Goal: Task Accomplishment & Management: Use online tool/utility

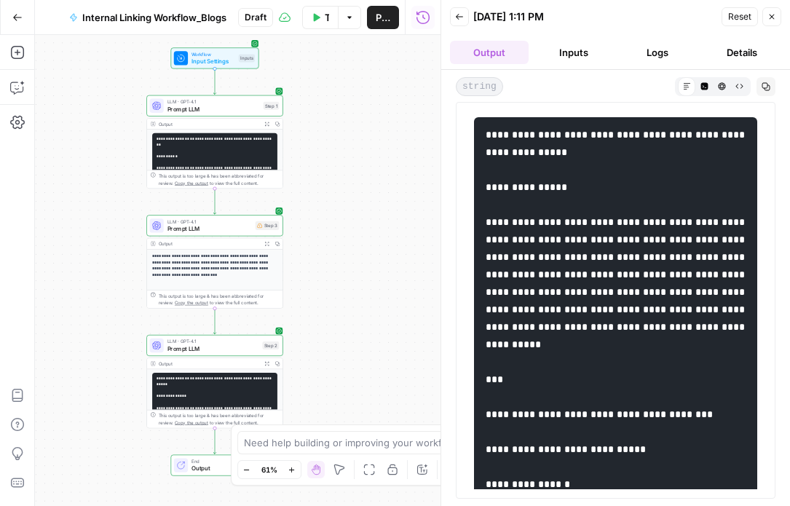
scroll to position [5575, 0]
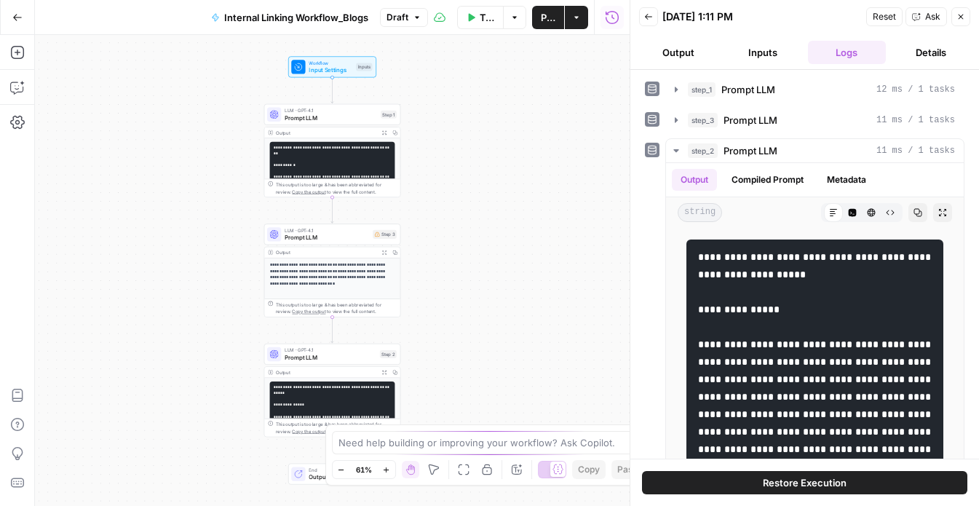
click at [782, 477] on span "Restore Execution" at bounding box center [805, 482] width 84 height 15
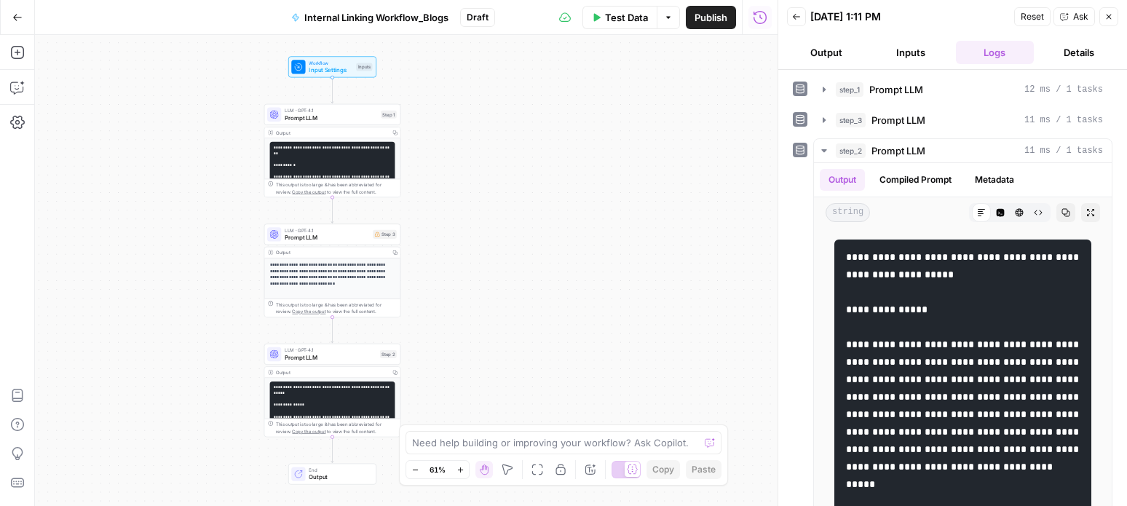
click at [710, 27] on button "Publish" at bounding box center [711, 17] width 50 height 23
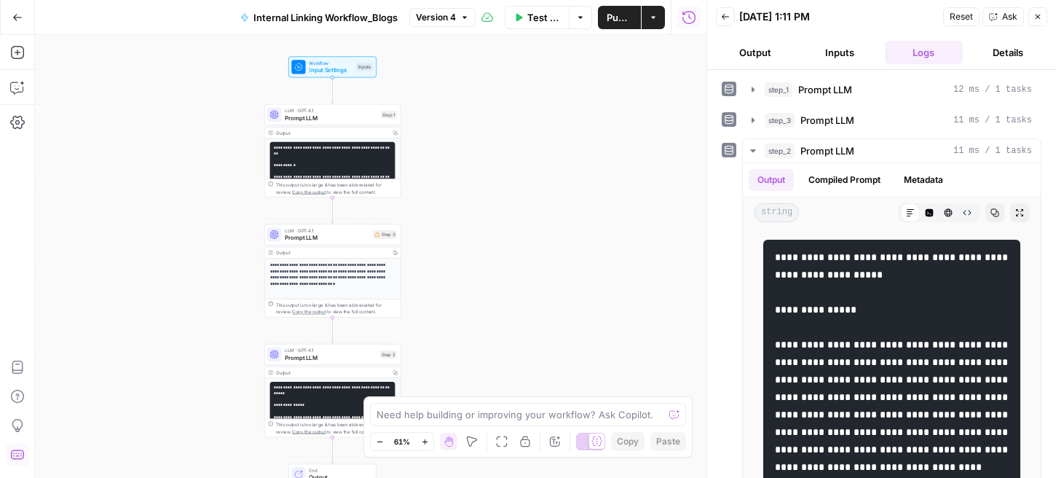
click at [183, 321] on div "**********" at bounding box center [370, 256] width 671 height 443
click at [336, 14] on span "Internal Linking Workflow_Blogs" at bounding box center [325, 17] width 144 height 15
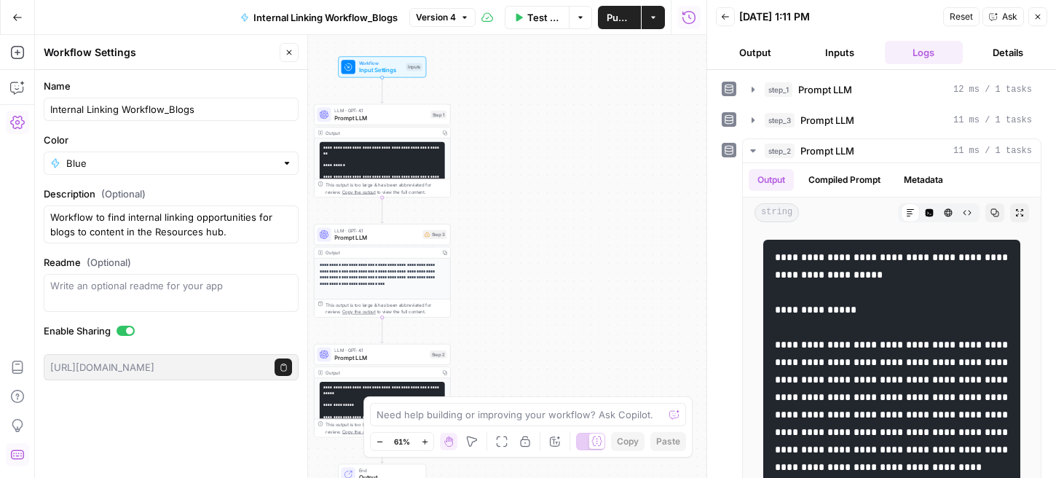
click at [15, 21] on icon "button" at bounding box center [17, 17] width 10 height 10
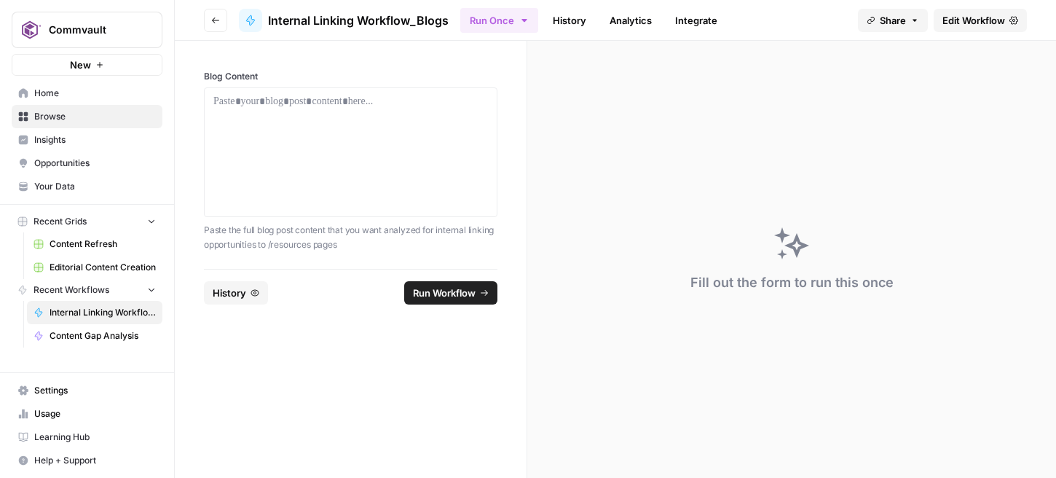
click at [76, 311] on span "Internal Linking Workflow_Blogs" at bounding box center [103, 312] width 106 height 13
click at [346, 99] on p at bounding box center [350, 101] width 275 height 15
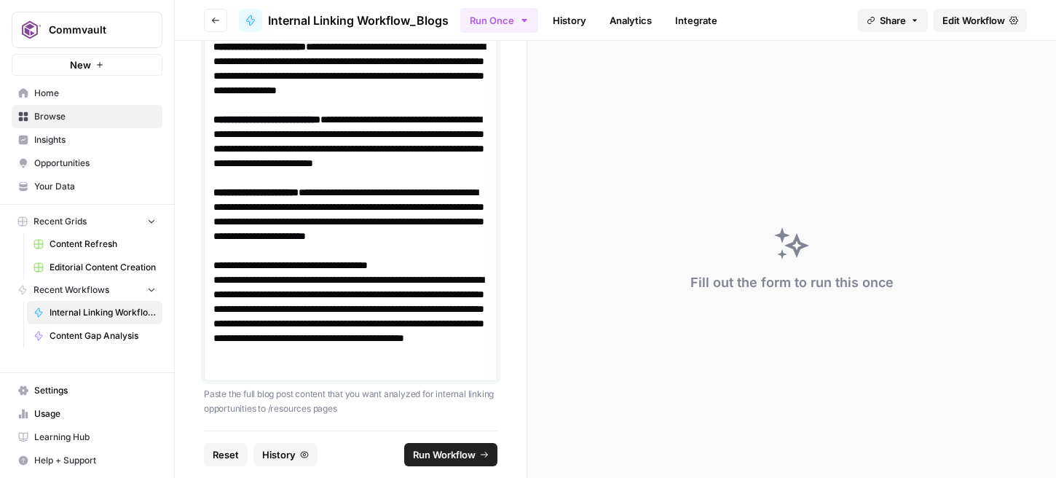
scroll to position [3377, 0]
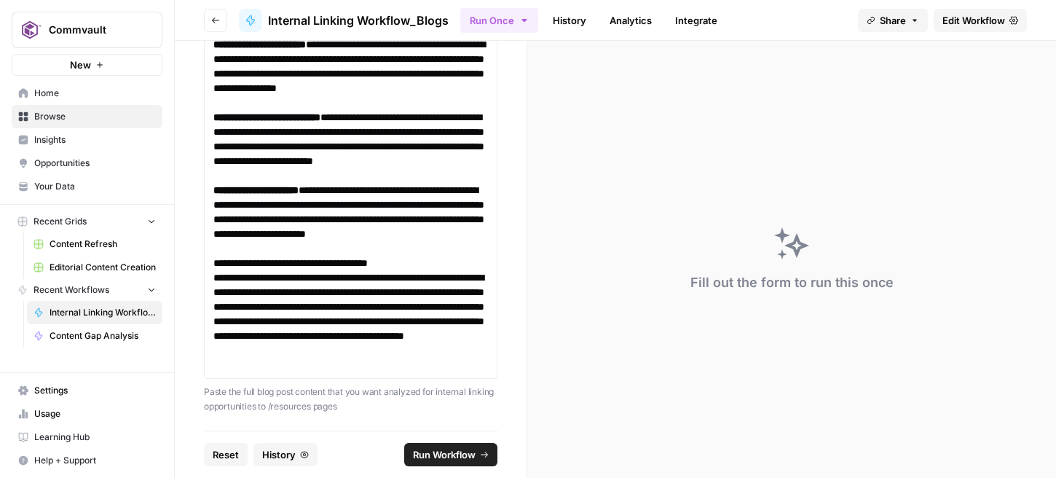
click at [431, 451] on span "Run Workflow" at bounding box center [444, 454] width 63 height 15
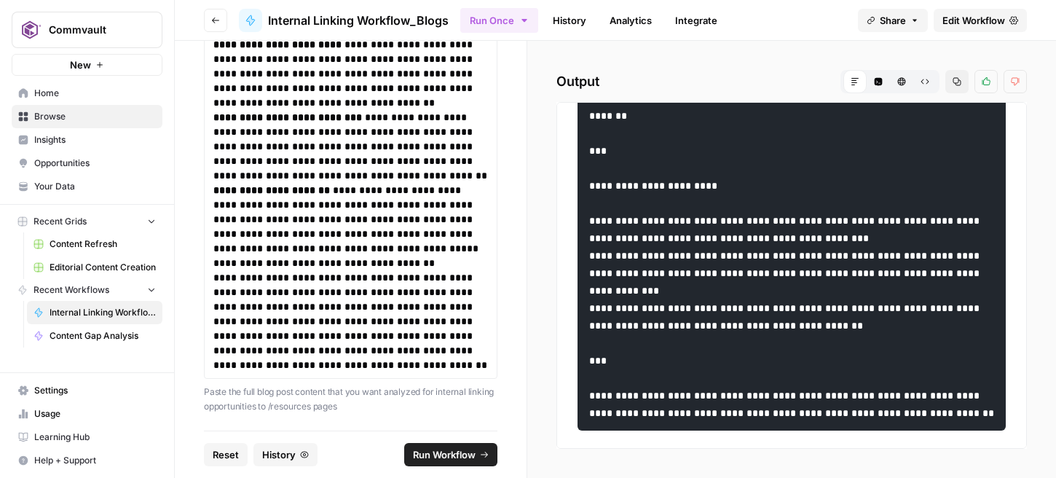
scroll to position [4425, 0]
click at [700, 21] on link "Integrate" at bounding box center [696, 20] width 60 height 23
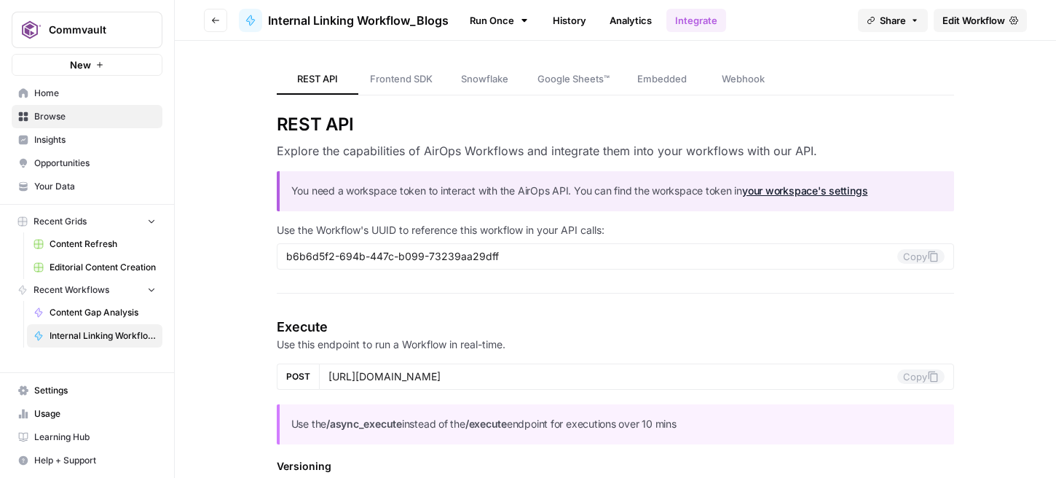
click at [73, 433] on span "Learning Hub" at bounding box center [95, 436] width 122 height 13
click at [54, 117] on span "Browse" at bounding box center [95, 116] width 122 height 13
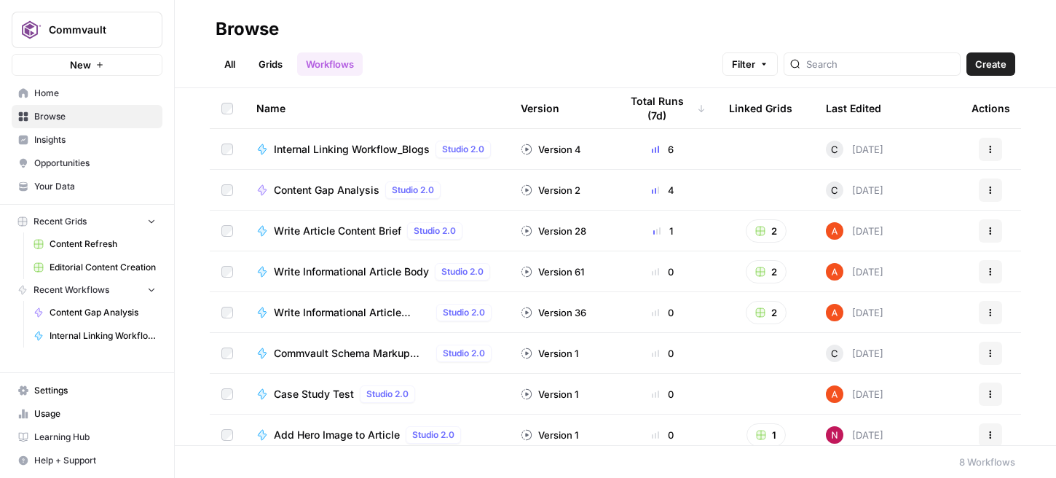
click at [232, 63] on link "All" at bounding box center [230, 63] width 28 height 23
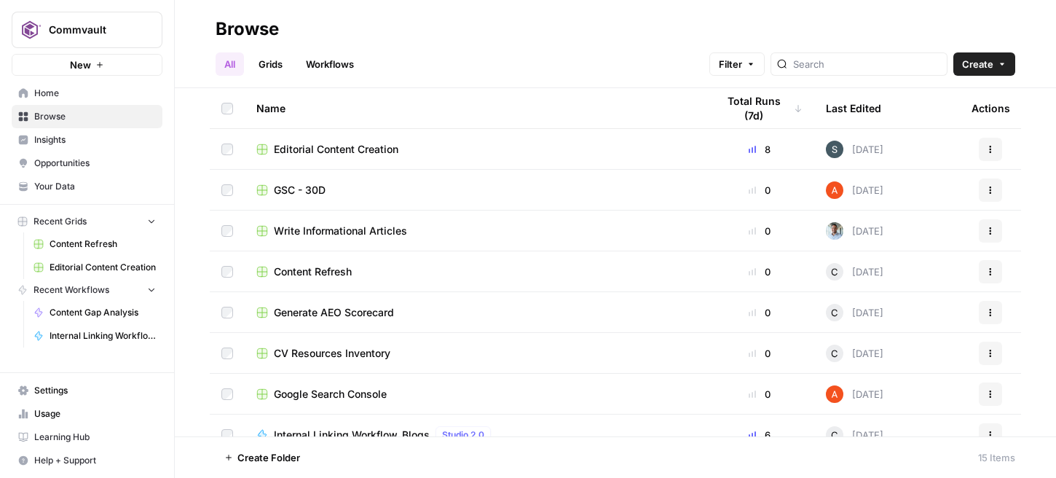
click at [81, 162] on span "Opportunities" at bounding box center [95, 163] width 122 height 13
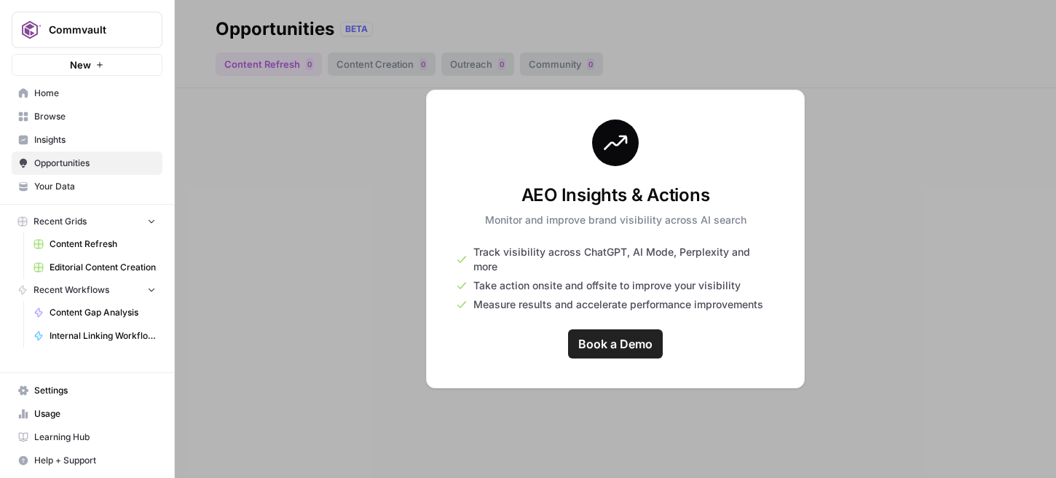
click at [56, 95] on span "Home" at bounding box center [95, 93] width 122 height 13
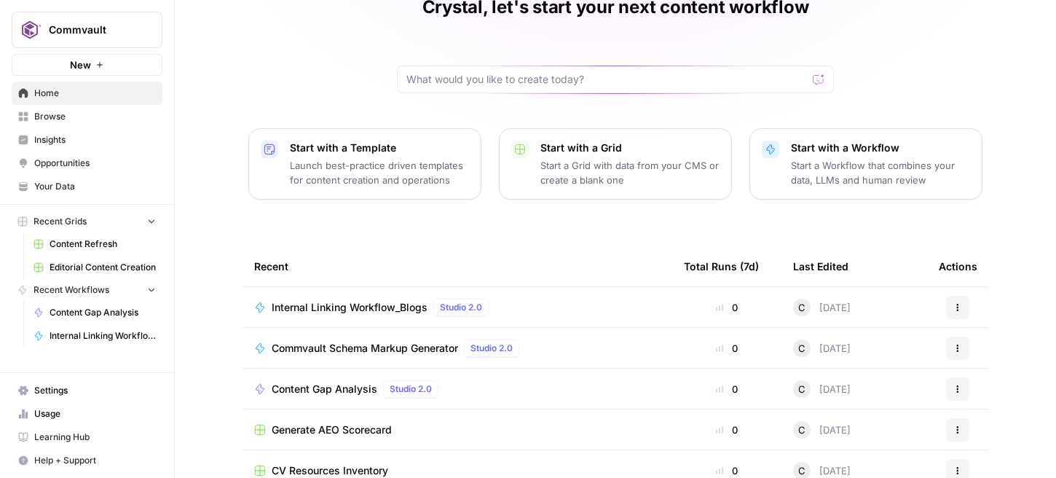
scroll to position [86, 0]
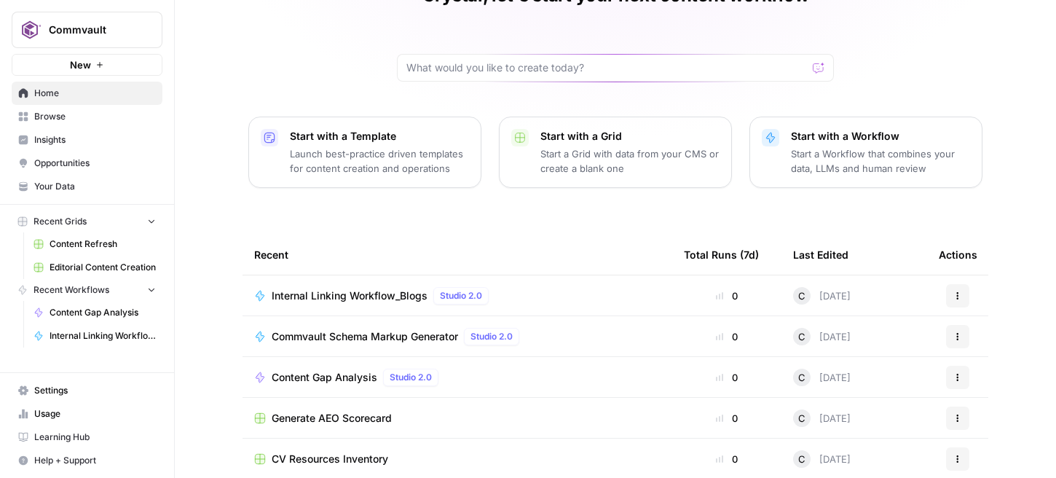
click at [347, 140] on p "Start with a Template" at bounding box center [379, 136] width 179 height 15
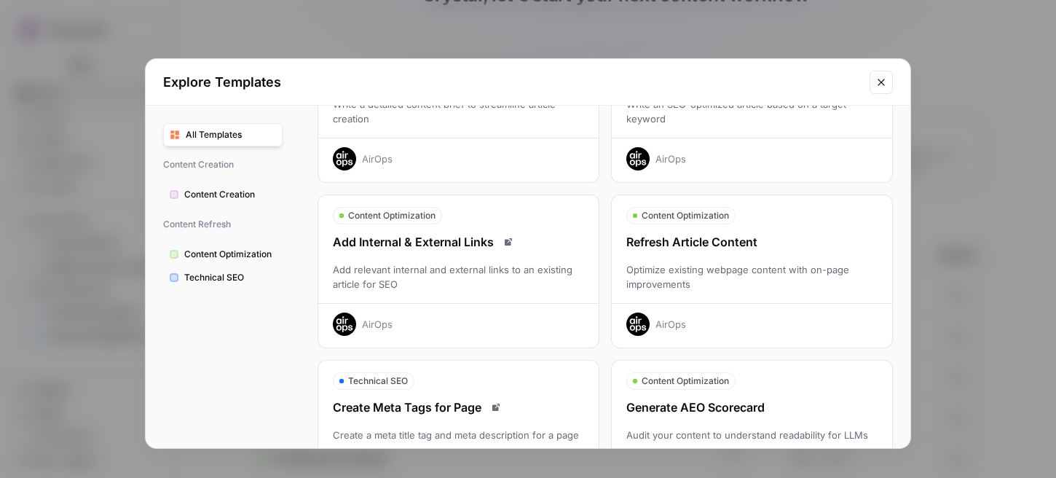
scroll to position [136, 0]
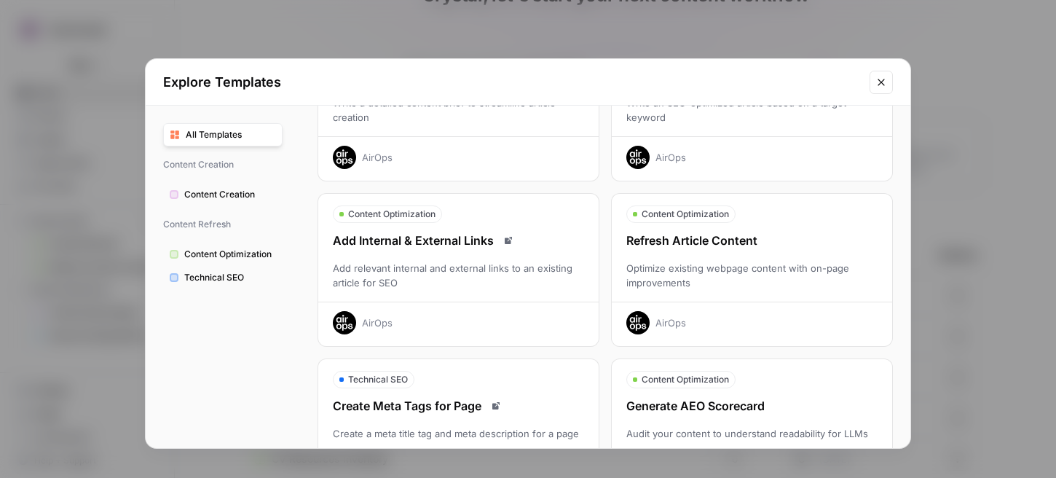
click at [508, 237] on icon "Read docs" at bounding box center [508, 240] width 9 height 9
click at [433, 240] on div "Add Internal & External Links" at bounding box center [458, 240] width 280 height 17
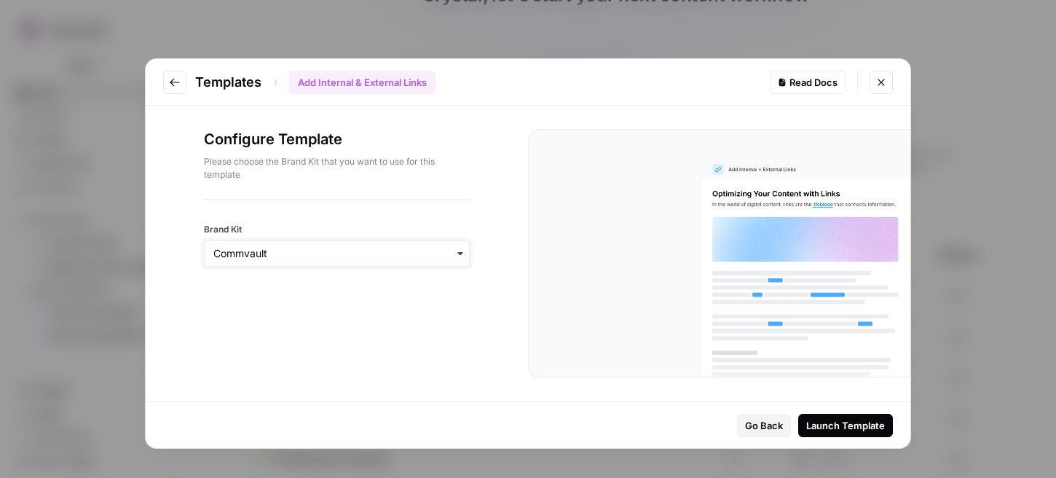
click at [256, 257] on input "Brand Kit" at bounding box center [336, 253] width 247 height 15
click at [248, 293] on div "Commvault" at bounding box center [337, 293] width 264 height 28
click at [832, 416] on button "Launch Template" at bounding box center [845, 425] width 95 height 23
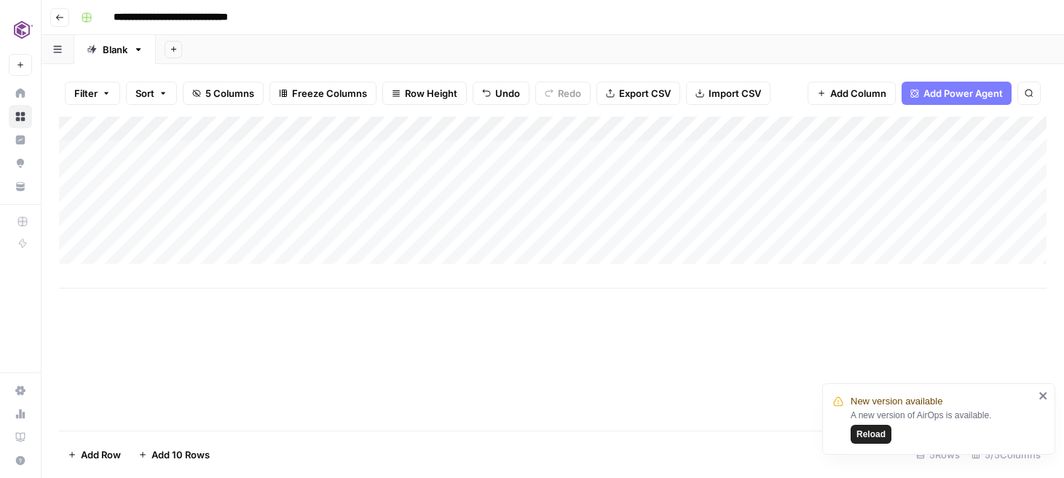
drag, startPoint x: 264, startPoint y: 252, endPoint x: 269, endPoint y: 145, distance: 107.2
click at [269, 145] on div "Add Column" at bounding box center [552, 203] width 987 height 172
click at [269, 153] on div "Add Column" at bounding box center [552, 203] width 987 height 172
drag, startPoint x: 269, startPoint y: 173, endPoint x: 262, endPoint y: 248, distance: 75.3
click at [262, 250] on div "Add Column" at bounding box center [552, 203] width 987 height 172
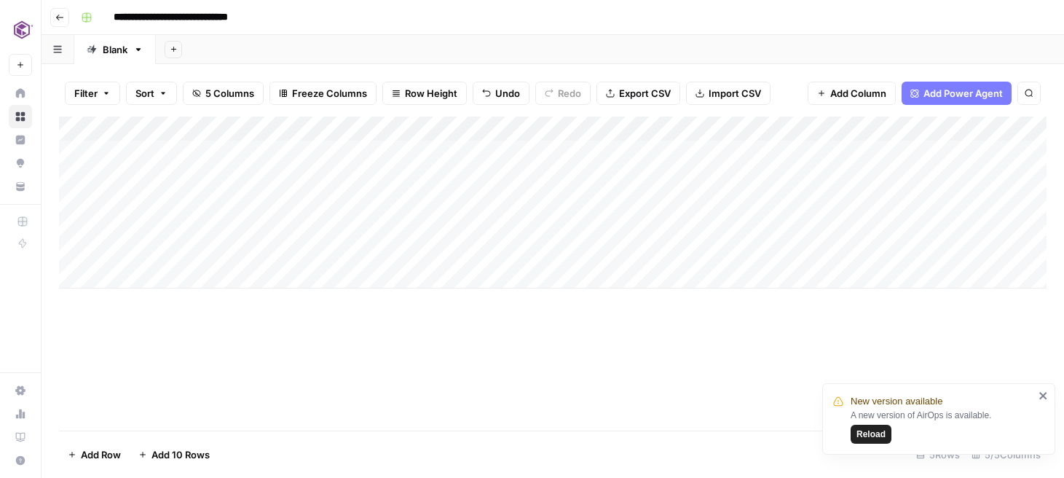
click at [277, 186] on div "Add Column" at bounding box center [552, 203] width 987 height 172
type input "**********"
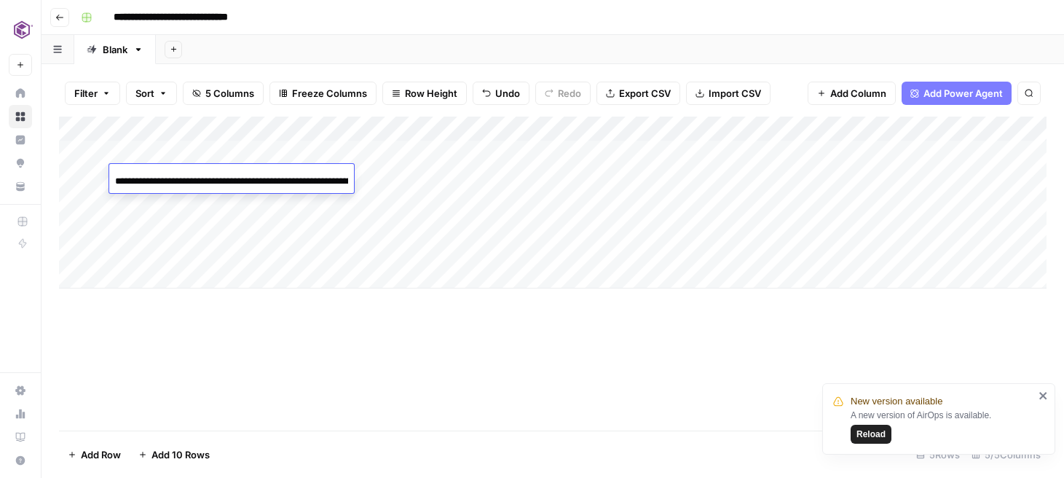
scroll to position [0, 132]
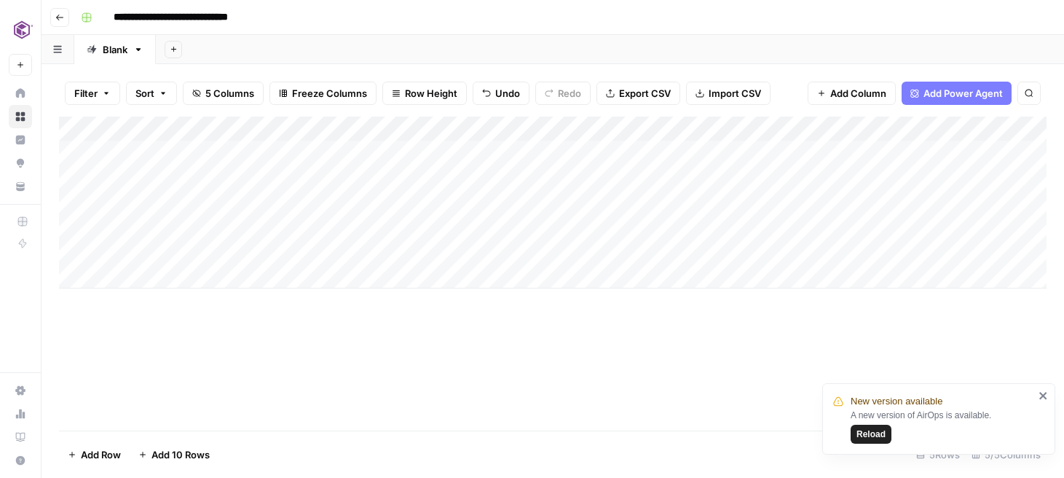
click at [454, 182] on div "Add Column" at bounding box center [552, 203] width 987 height 172
click at [877, 440] on span "Reload" at bounding box center [870, 433] width 29 height 13
click at [374, 145] on div "Add Column" at bounding box center [552, 203] width 987 height 172
click at [266, 123] on div "Add Column" at bounding box center [552, 203] width 987 height 172
click at [326, 328] on div "Add Column" at bounding box center [552, 274] width 987 height 314
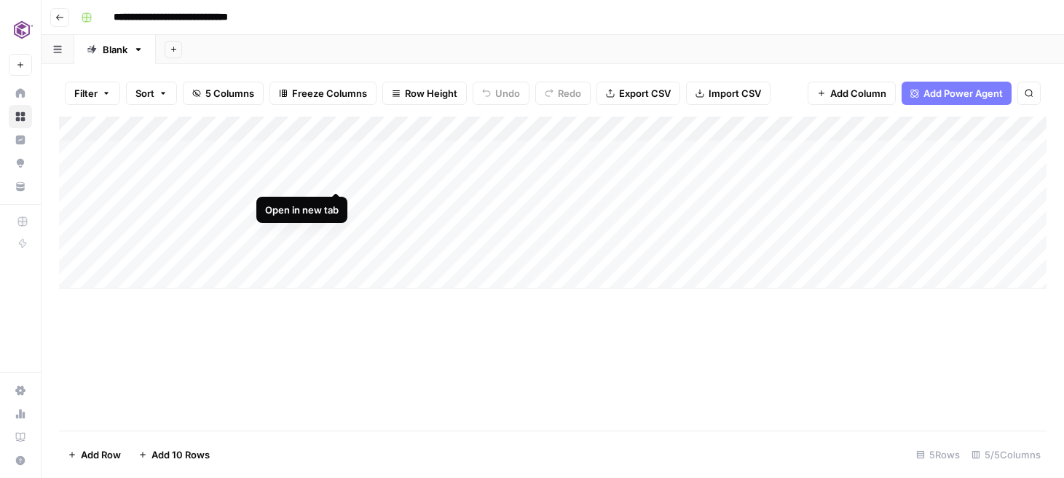
click at [338, 175] on div "Add Column" at bounding box center [552, 203] width 987 height 172
click at [233, 91] on span "5 Columns" at bounding box center [229, 93] width 49 height 15
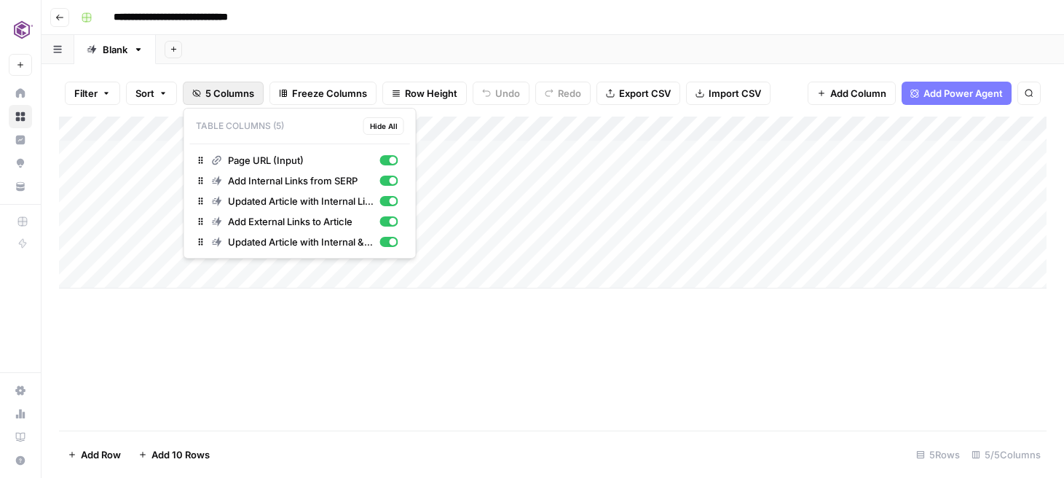
click at [377, 60] on div "Add Sheet" at bounding box center [610, 49] width 908 height 29
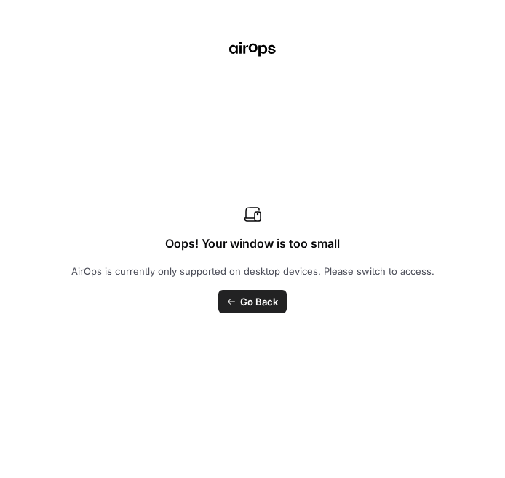
click at [364, 256] on div "Oops! Your window is too small AirOps is currently only supported on desktop de…" at bounding box center [252, 259] width 363 height 108
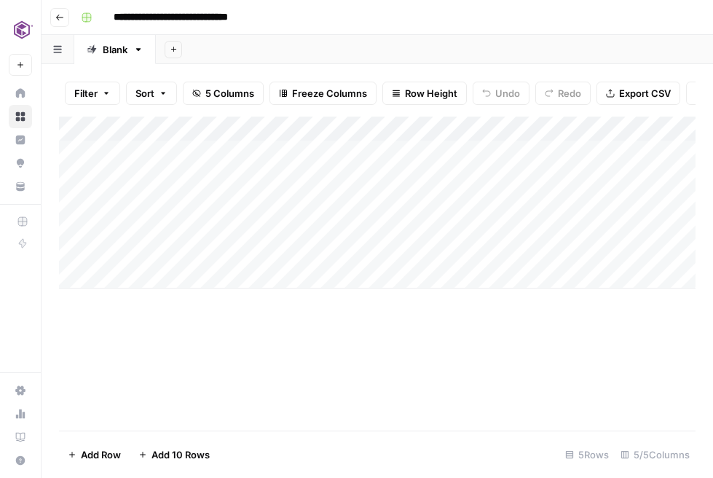
click at [532, 128] on div "Add Column" at bounding box center [377, 203] width 636 height 172
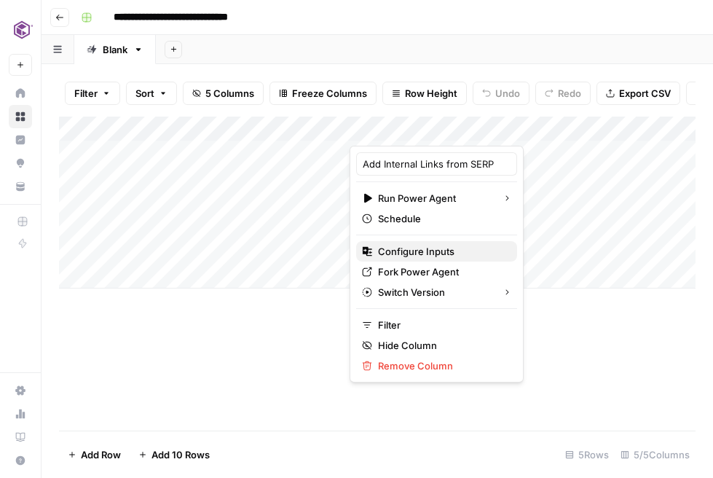
click at [405, 252] on span "Configure Inputs" at bounding box center [441, 251] width 127 height 15
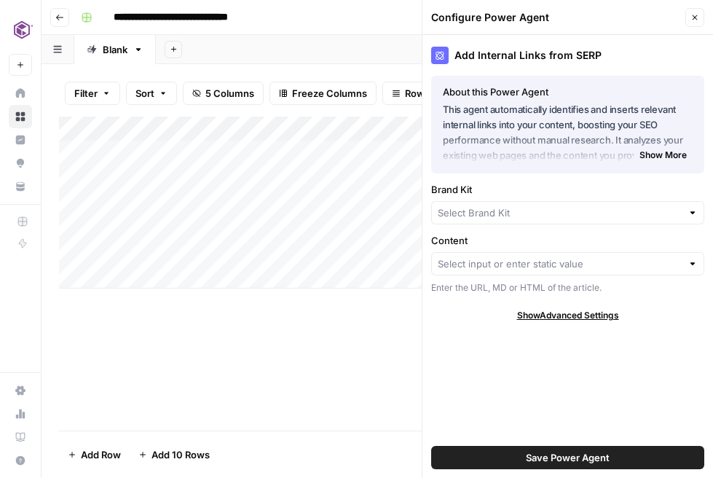
type input "Commvault"
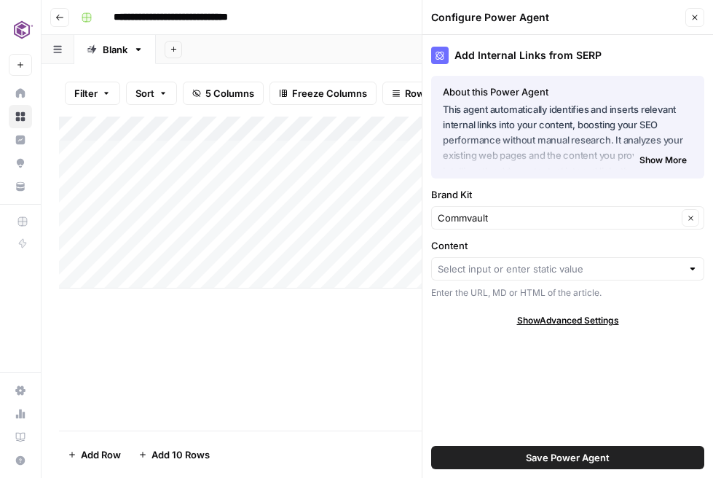
click at [690, 266] on div at bounding box center [692, 268] width 10 height 15
click at [661, 157] on span "Show More" at bounding box center [662, 160] width 47 height 13
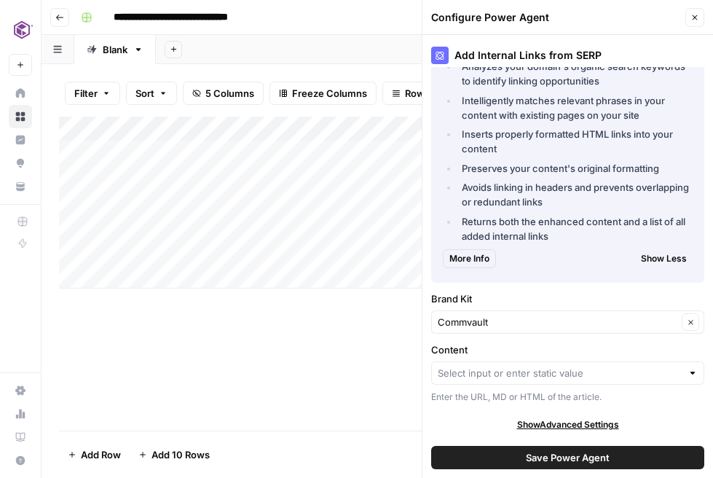
scroll to position [186, 0]
click at [563, 422] on span "Show Advanced Settings" at bounding box center [568, 425] width 102 height 13
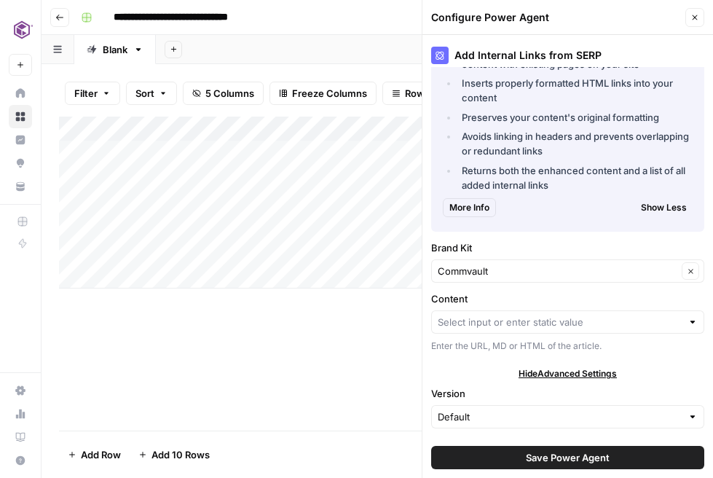
click at [691, 319] on div at bounding box center [692, 322] width 10 height 15
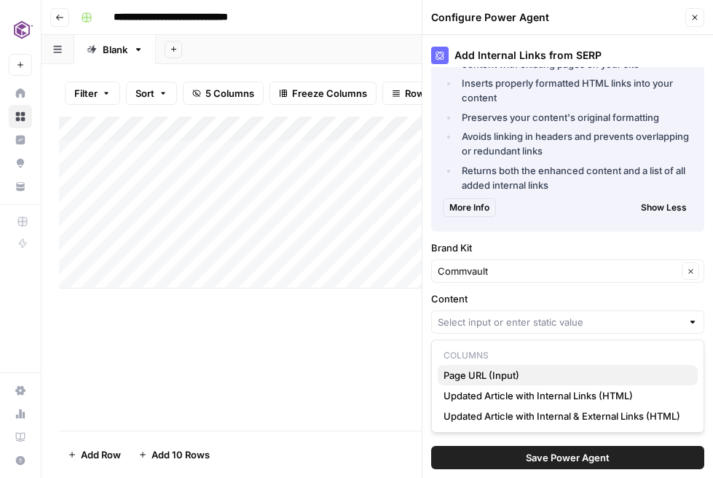
click at [494, 376] on span "Page URL (Input)" at bounding box center [564, 375] width 242 height 15
type input "Page URL (Input)"
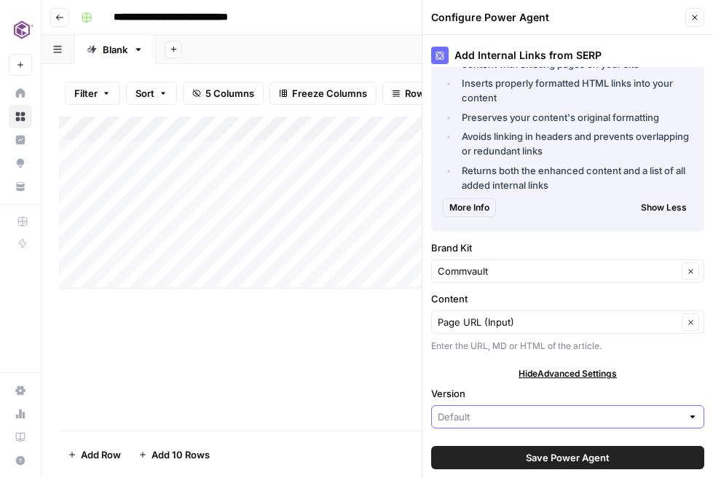
click at [506, 416] on input "Version" at bounding box center [560, 416] width 244 height 15
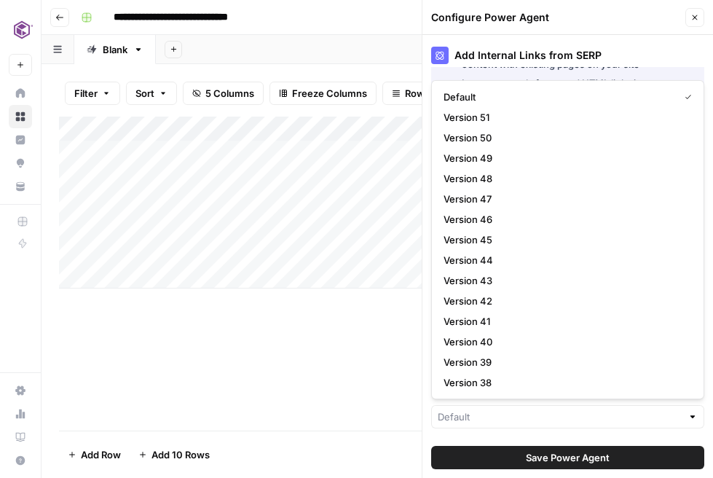
type input "Default"
click at [510, 435] on div "Add Internal Links from SERP About this Power Agent This agent automatically id…" at bounding box center [567, 256] width 291 height 443
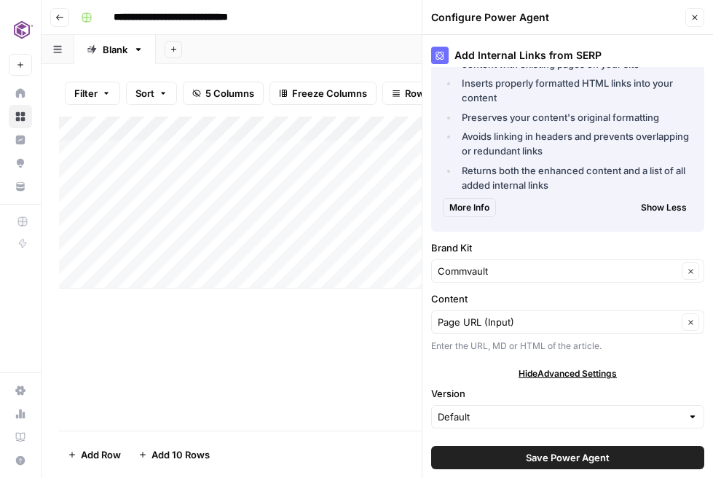
click at [566, 451] on span "Save Power Agent" at bounding box center [568, 457] width 84 height 15
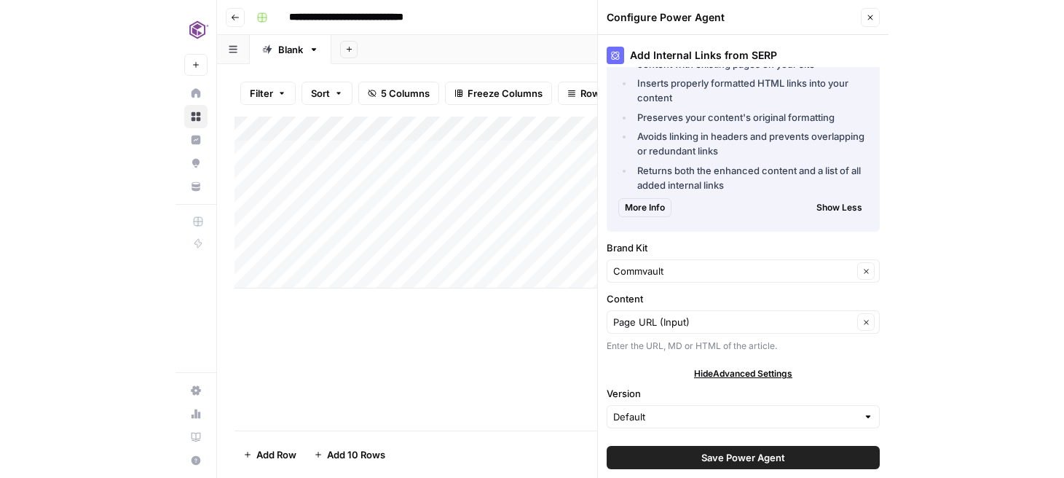
scroll to position [0, 0]
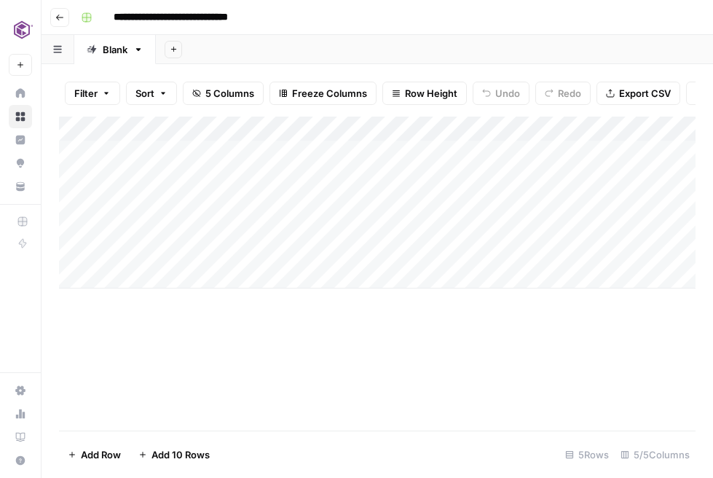
click at [392, 177] on div "Add Column" at bounding box center [377, 203] width 636 height 172
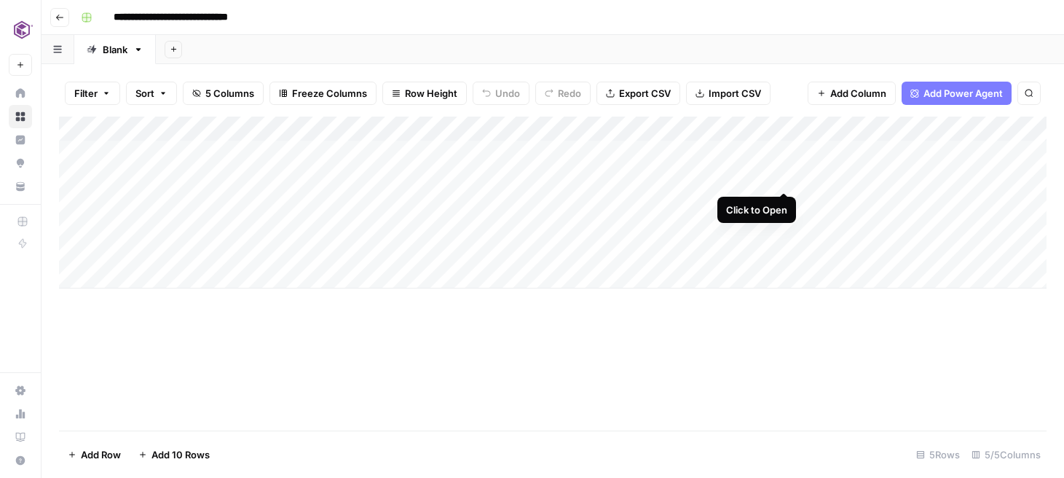
click at [782, 177] on div "Add Column" at bounding box center [552, 203] width 987 height 172
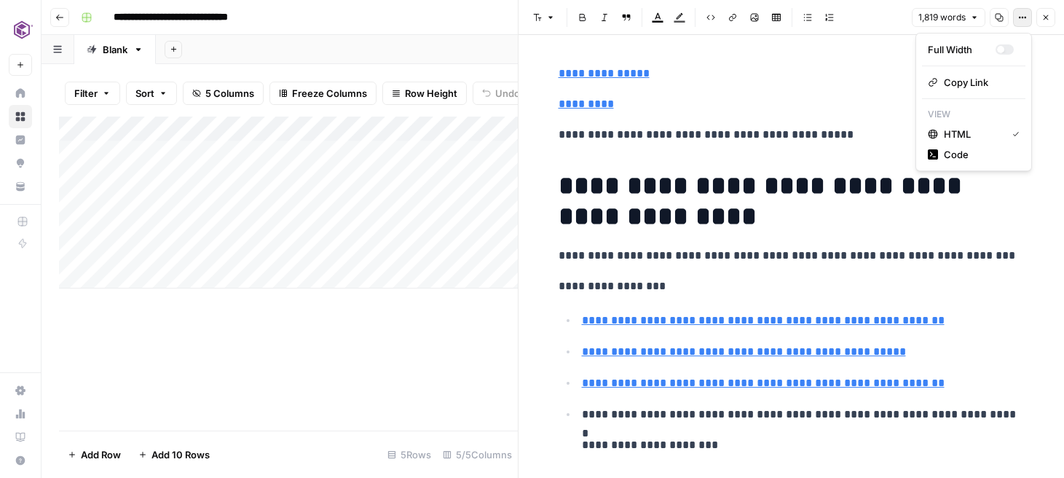
click at [1020, 18] on icon "button" at bounding box center [1022, 17] width 9 height 9
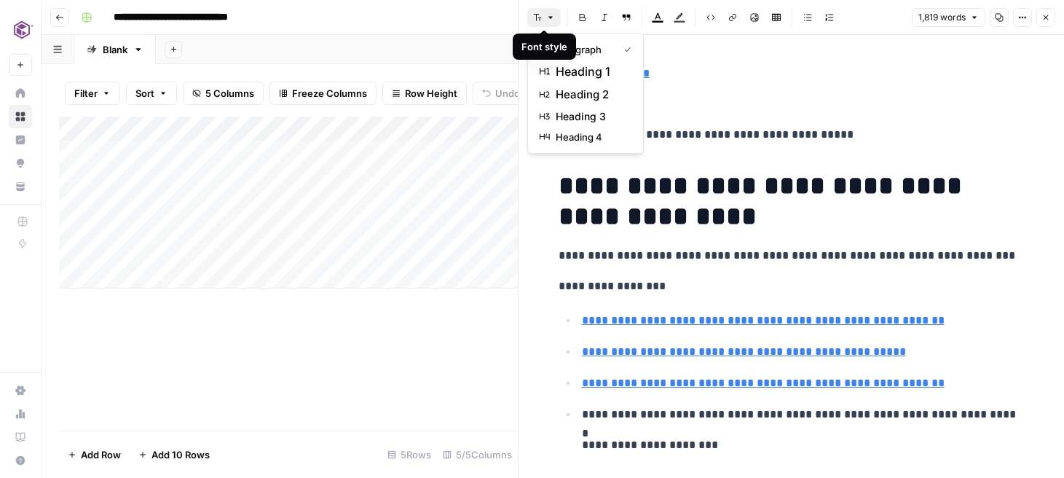
click at [555, 17] on button "Font style" at bounding box center [543, 17] width 33 height 19
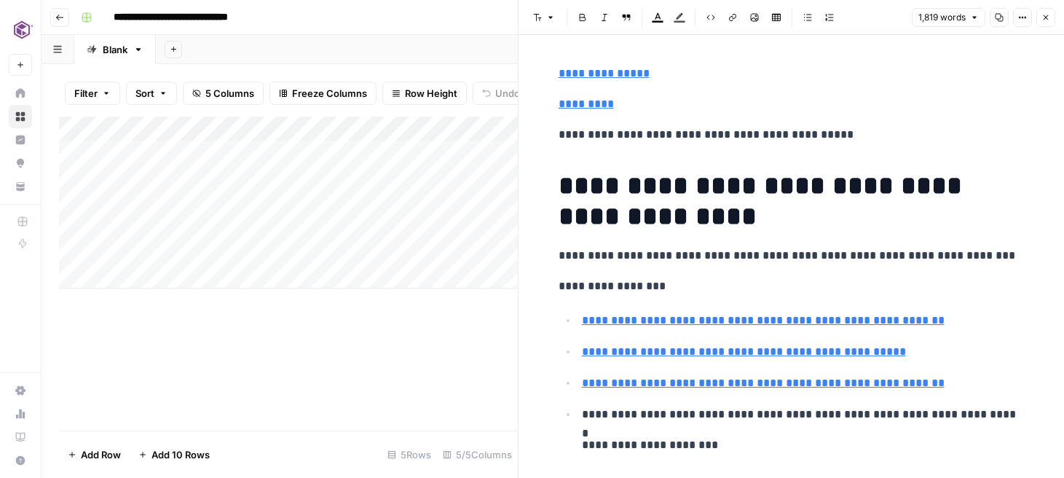
click at [504, 19] on div "**********" at bounding box center [562, 17] width 974 height 23
click at [1051, 18] on button "Close" at bounding box center [1045, 17] width 19 height 19
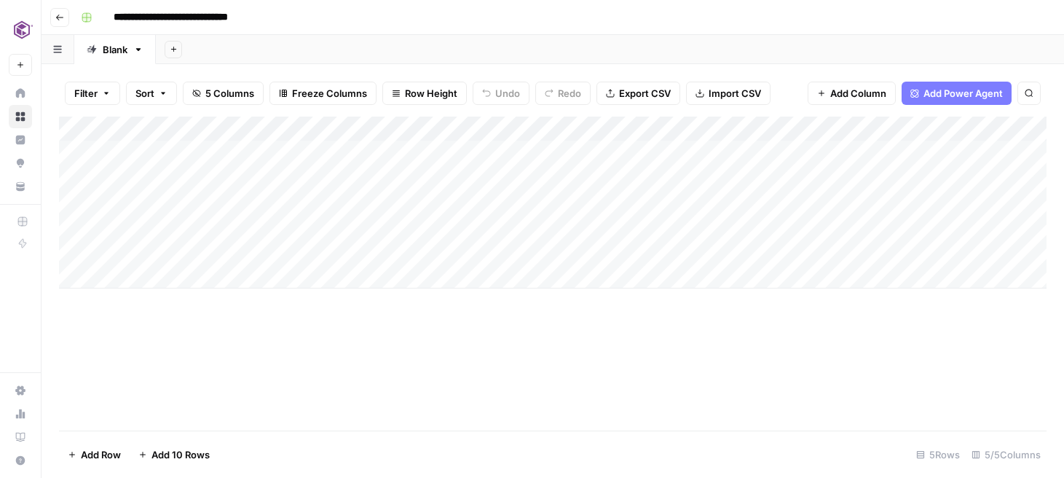
click at [785, 126] on div "Add Column" at bounding box center [552, 203] width 987 height 172
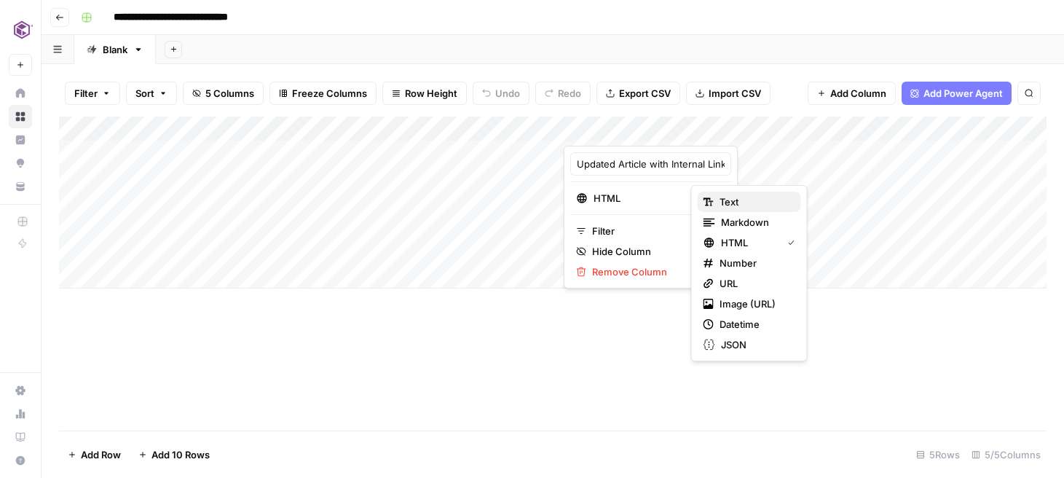
click at [731, 202] on span "Text" at bounding box center [754, 201] width 70 height 15
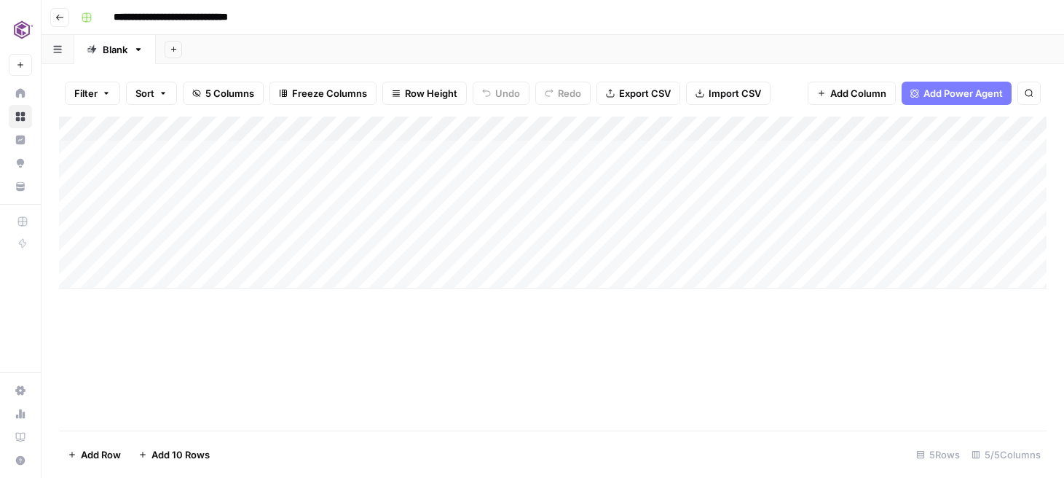
click at [786, 133] on div "Add Column" at bounding box center [552, 203] width 987 height 172
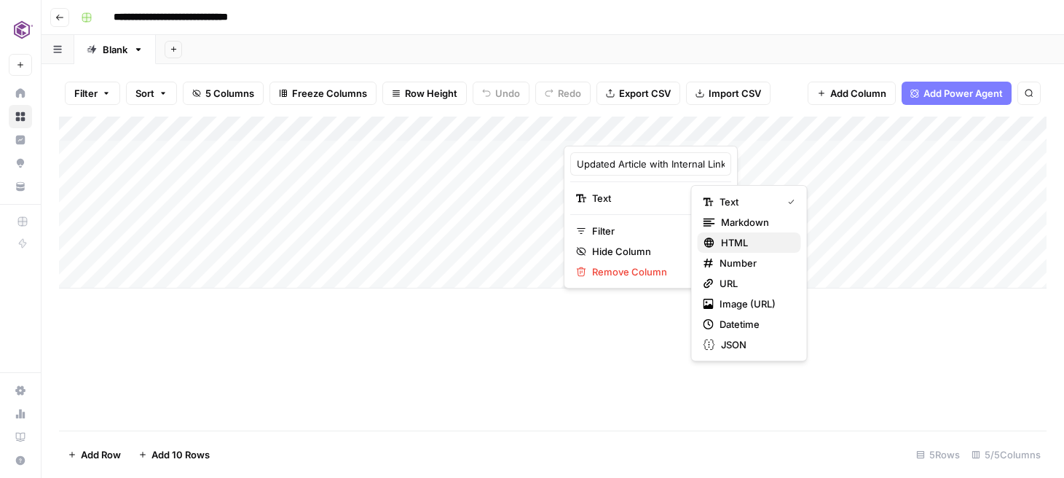
click at [734, 245] on span "HTML" at bounding box center [755, 242] width 68 height 15
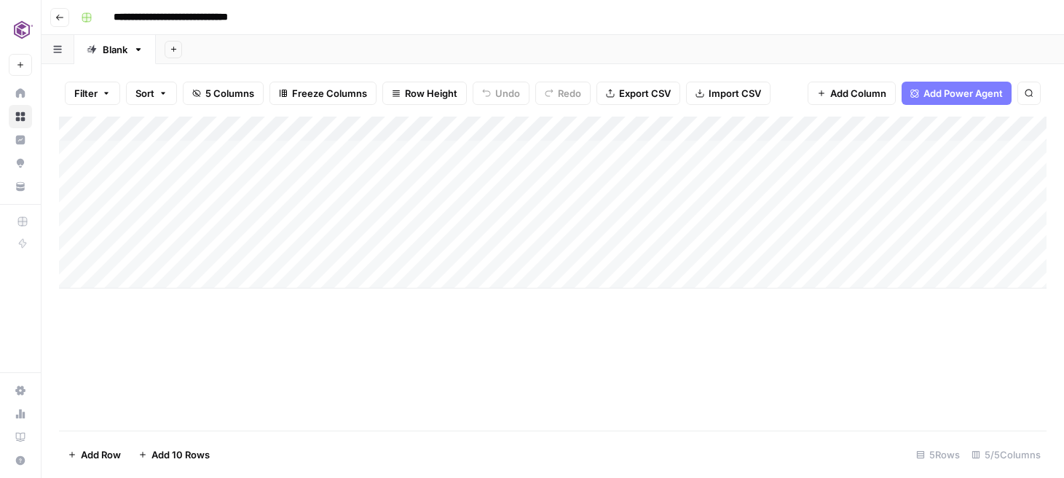
click at [149, 208] on div "Add Column" at bounding box center [552, 203] width 987 height 172
click at [71, 151] on div "Add Column" at bounding box center [552, 203] width 987 height 172
click at [103, 454] on span "Delete 1 Row" at bounding box center [97, 454] width 58 height 15
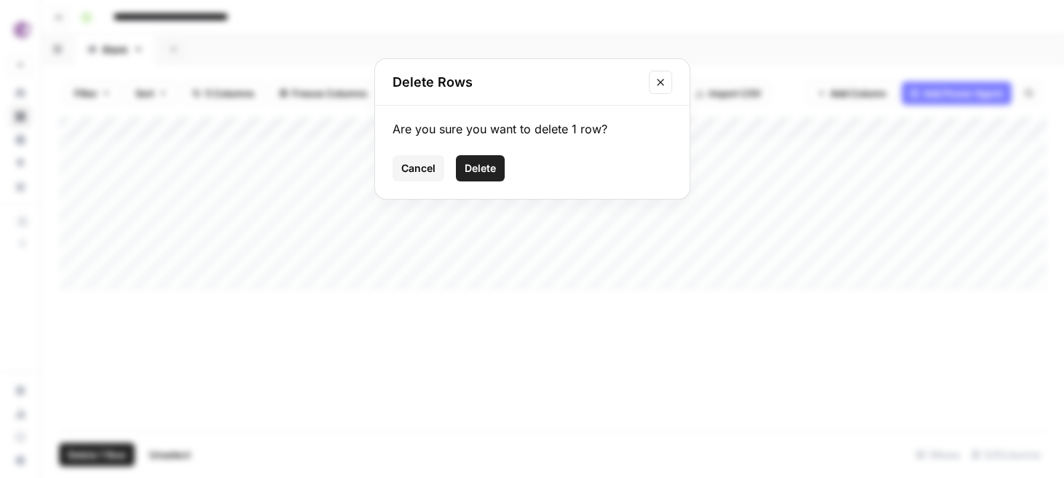
click at [482, 167] on span "Delete" at bounding box center [480, 168] width 31 height 15
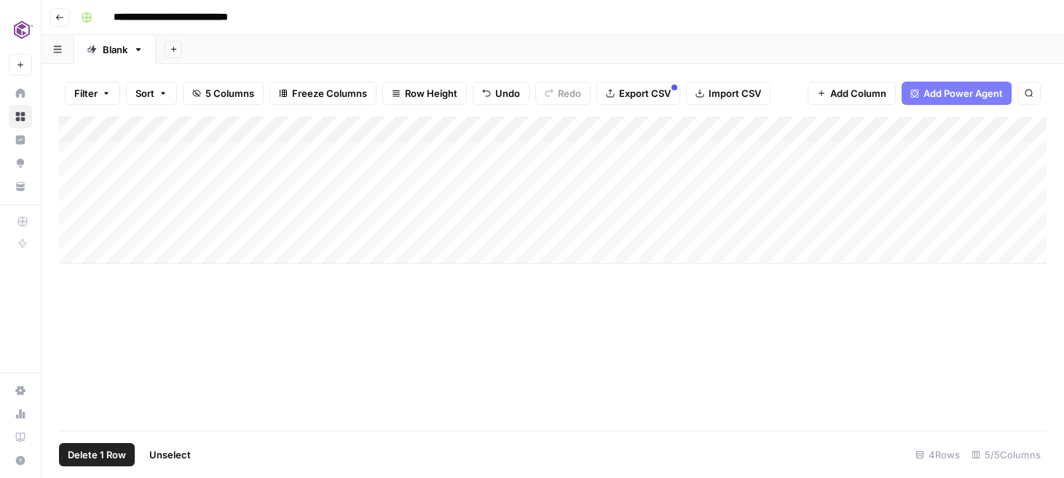
click at [79, 153] on div "Add Column" at bounding box center [552, 190] width 987 height 147
click at [254, 221] on div "Add Column" at bounding box center [552, 190] width 987 height 147
click at [62, 151] on div "Add Column" at bounding box center [552, 190] width 987 height 147
click at [314, 176] on div "Add Column" at bounding box center [552, 190] width 987 height 147
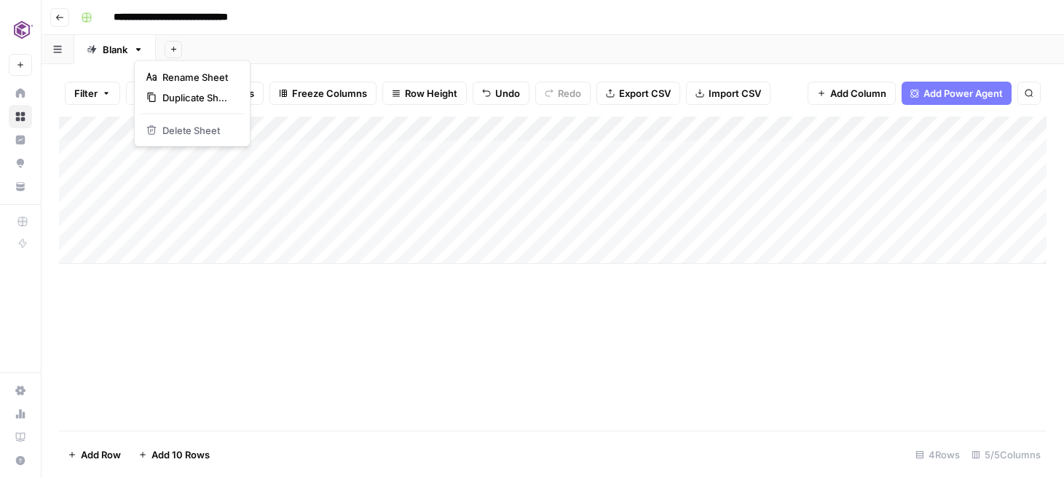
click at [143, 51] on icon "button" at bounding box center [138, 49] width 10 height 10
click at [180, 76] on span "Rename Sheet" at bounding box center [197, 77] width 70 height 15
type input "*********"
click at [355, 31] on header "**********" at bounding box center [553, 17] width 1022 height 35
click at [408, 150] on div "Add Column" at bounding box center [552, 190] width 987 height 147
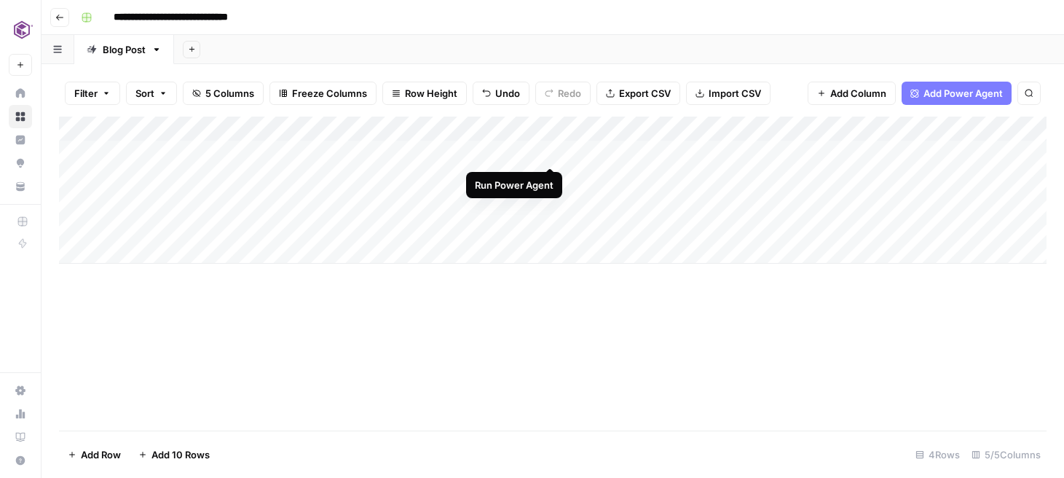
click at [552, 149] on div "Add Column" at bounding box center [552, 190] width 987 height 147
click at [258, 170] on div "Add Column" at bounding box center [552, 190] width 987 height 147
click at [367, 174] on div "Add Column" at bounding box center [552, 190] width 987 height 147
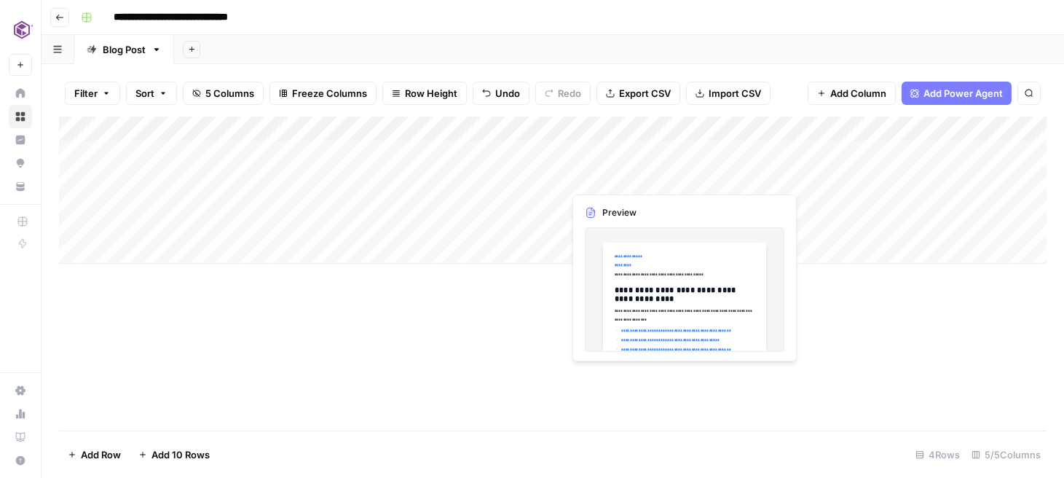
click at [631, 178] on div "Add Column" at bounding box center [552, 190] width 987 height 147
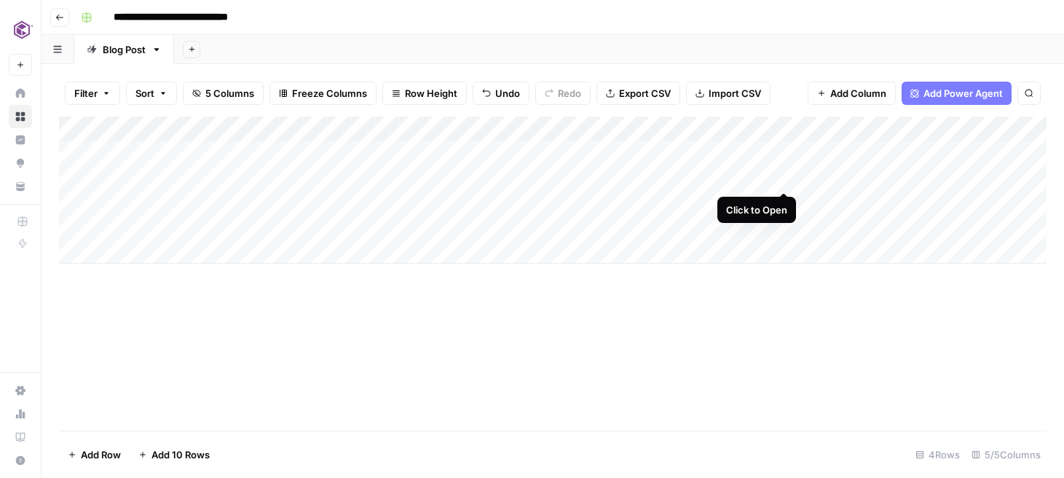
click at [784, 173] on div "Add Column" at bounding box center [552, 190] width 987 height 147
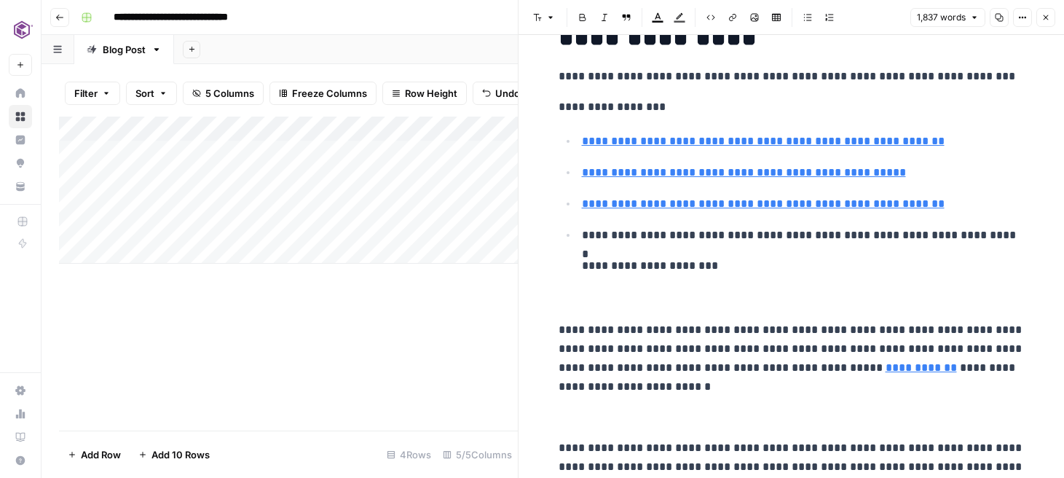
scroll to position [181, 0]
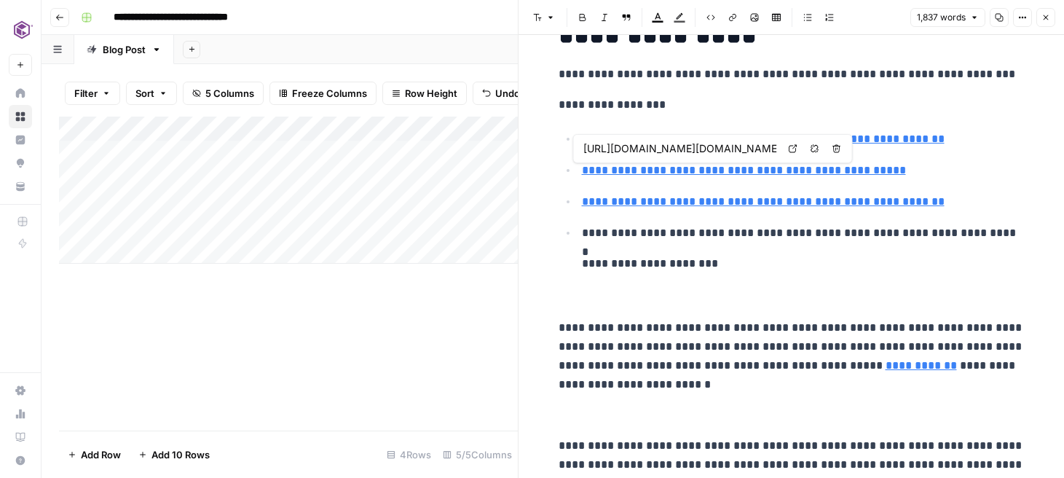
type input "https://www.linkedin.com/shareArticle?mini=true&url=https://www.commvault.com/b…"
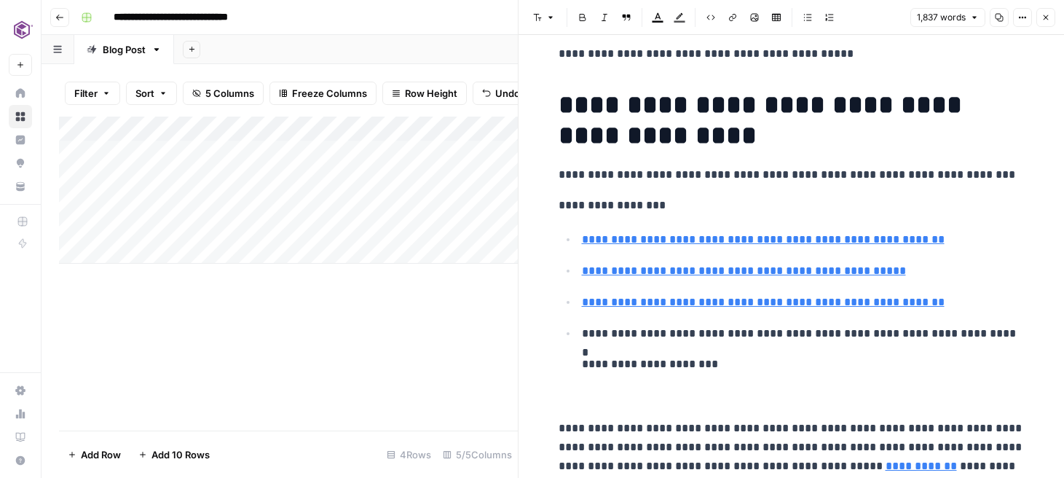
scroll to position [80, 0]
click at [711, 16] on icon "button" at bounding box center [710, 17] width 9 height 9
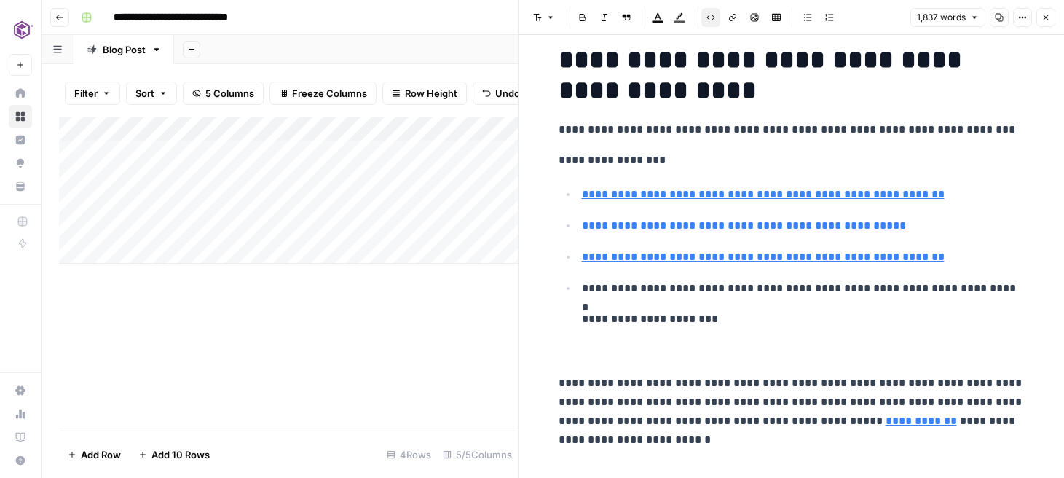
scroll to position [135, 0]
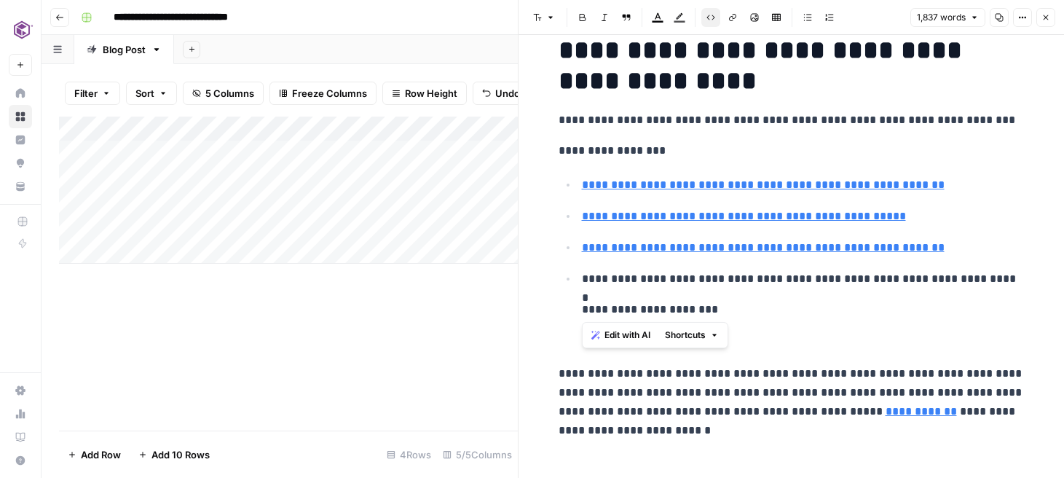
drag, startPoint x: 719, startPoint y: 311, endPoint x: 572, endPoint y: 190, distance: 190.9
click at [572, 190] on ul "**********" at bounding box center [791, 247] width 466 height 144
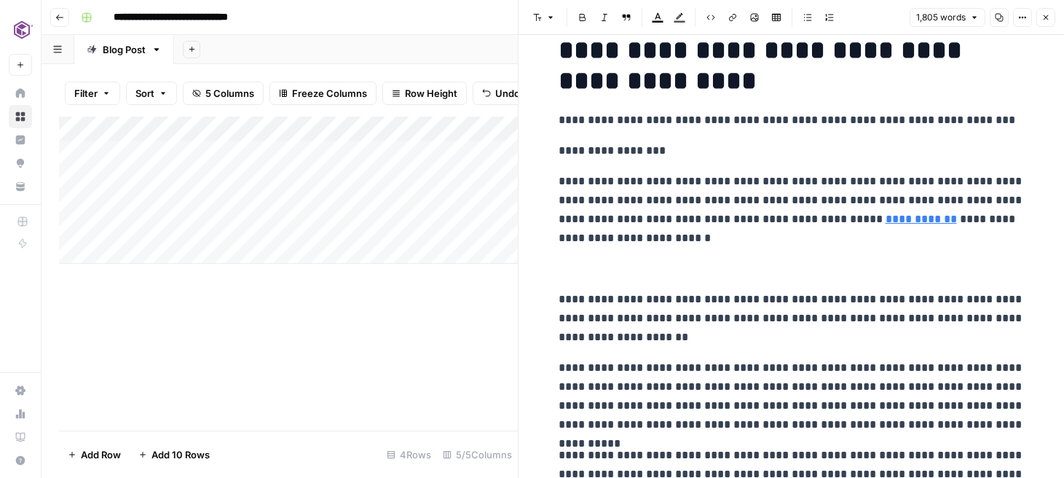
click at [591, 269] on p at bounding box center [791, 268] width 466 height 19
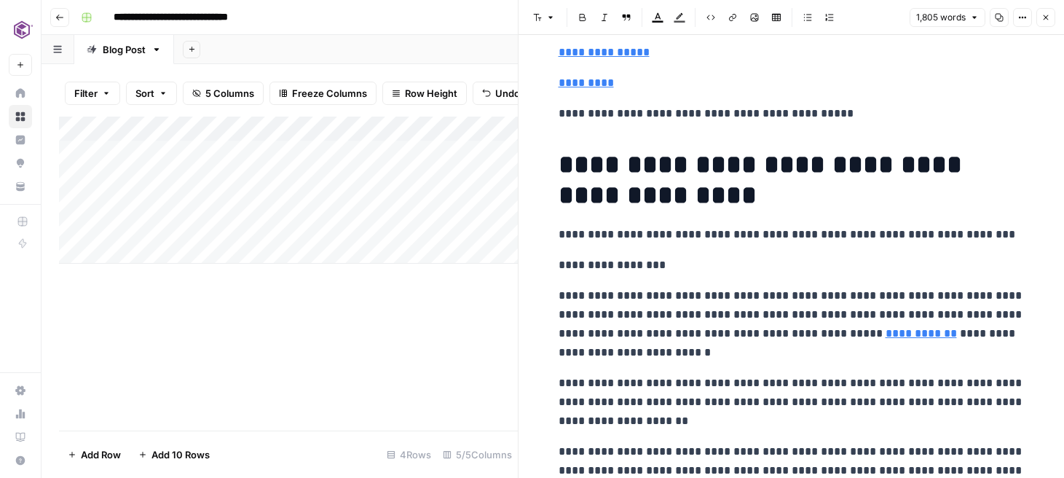
scroll to position [0, 0]
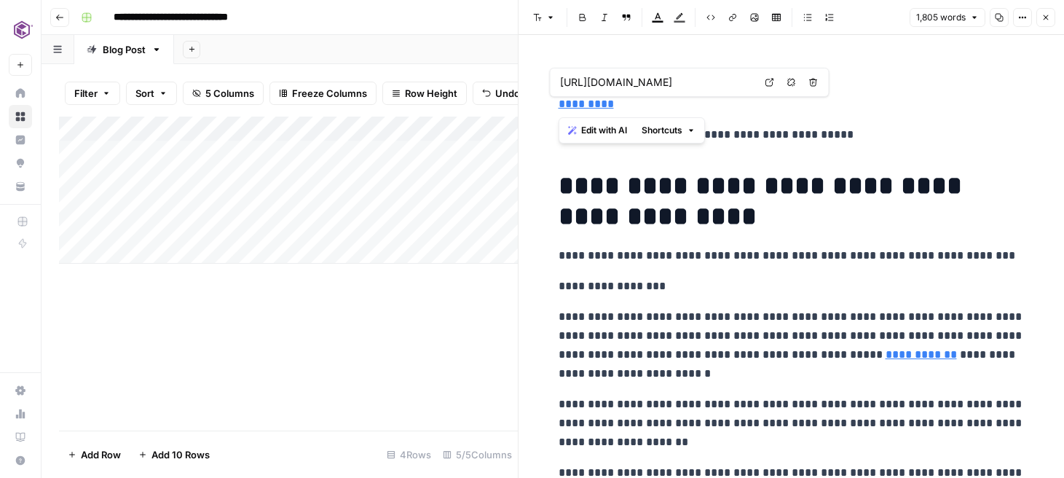
drag, startPoint x: 631, startPoint y: 105, endPoint x: 560, endPoint y: 71, distance: 78.5
click at [560, 71] on body "**********" at bounding box center [532, 239] width 1064 height 478
click at [814, 81] on icon "button" at bounding box center [813, 82] width 9 height 9
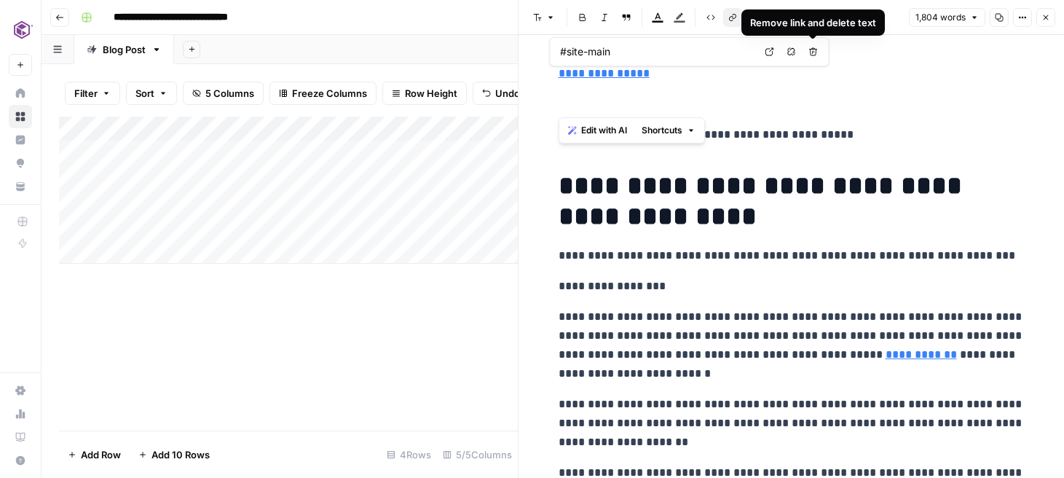
click at [814, 48] on icon "button" at bounding box center [813, 52] width 8 height 8
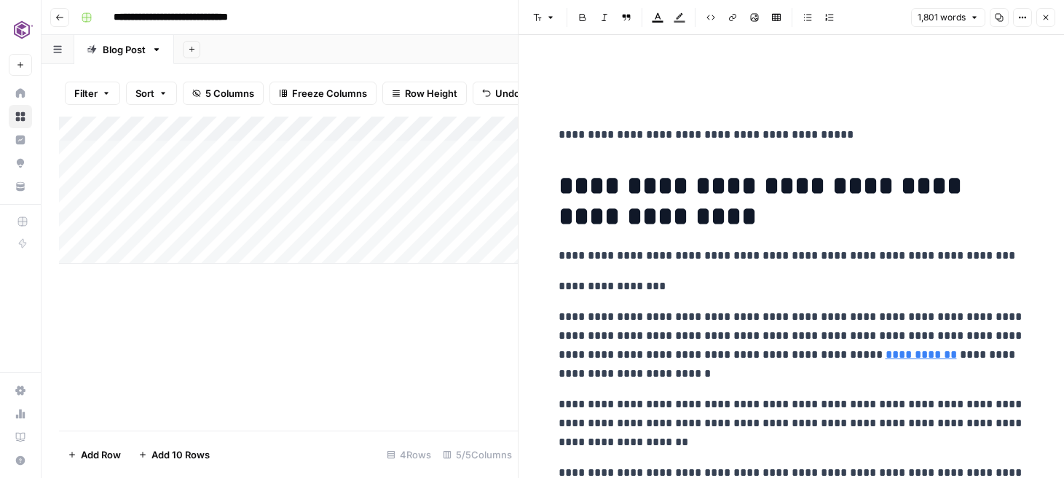
click at [810, 130] on p "**********" at bounding box center [791, 134] width 466 height 19
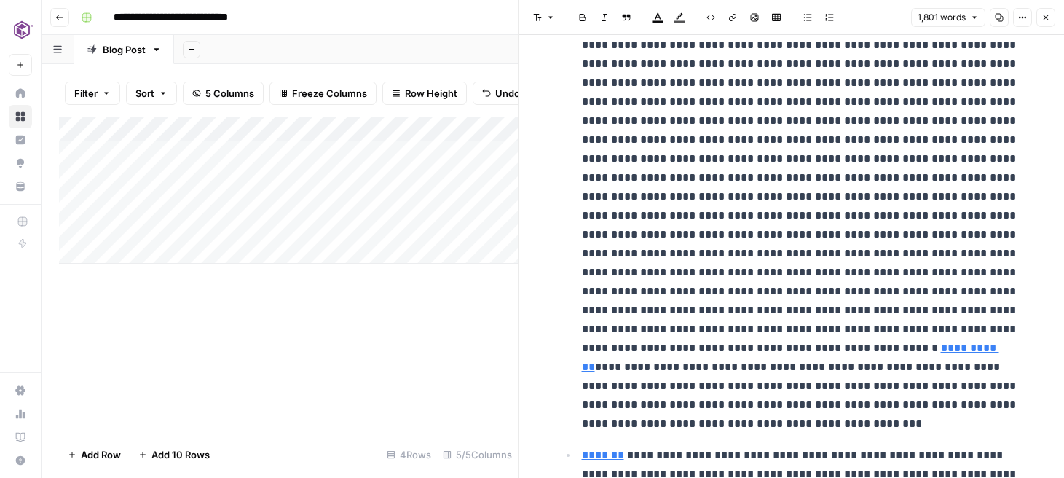
scroll to position [1013, 0]
click at [1023, 17] on icon "button" at bounding box center [1023, 18] width 2 height 2
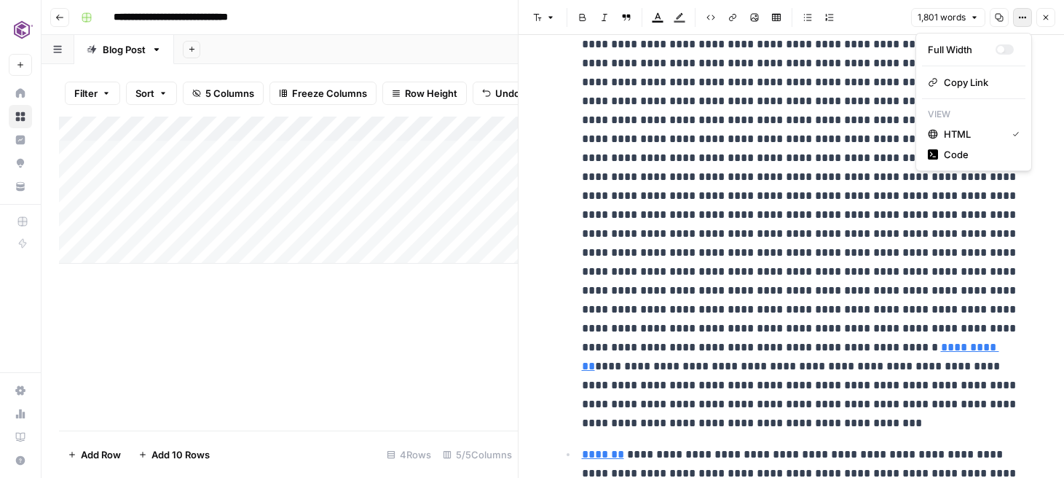
click at [794, 193] on p "**********" at bounding box center [803, 205] width 443 height 454
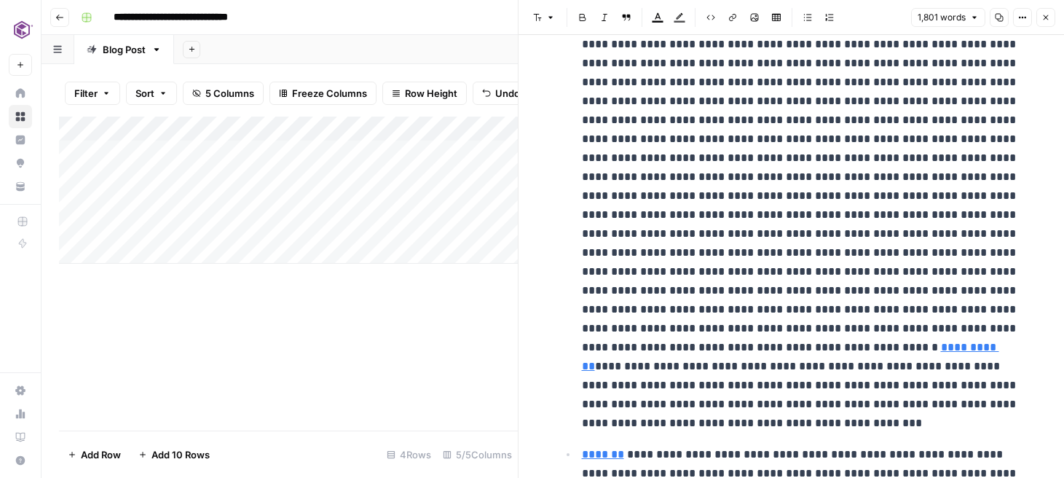
click at [487, 133] on div "Add Column" at bounding box center [288, 190] width 459 height 147
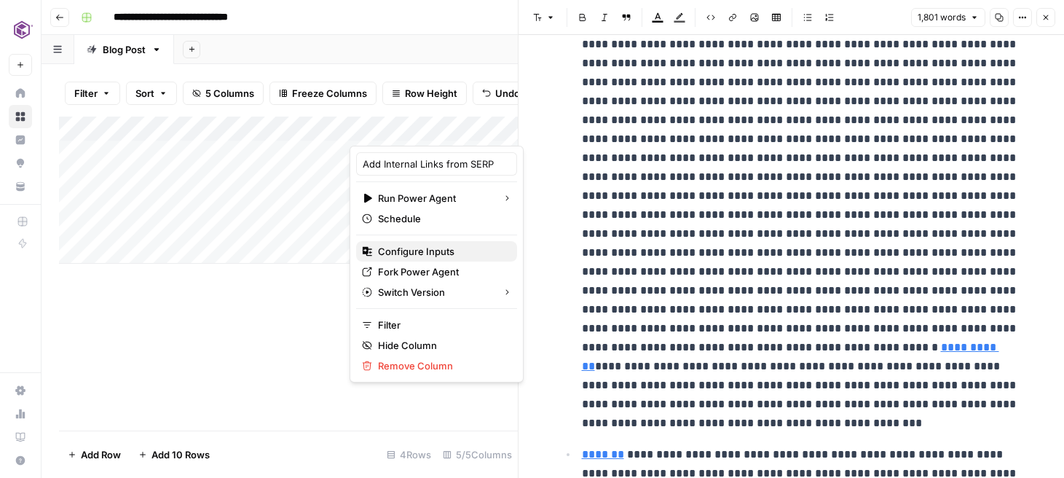
click at [424, 250] on span "Configure Inputs" at bounding box center [441, 251] width 127 height 15
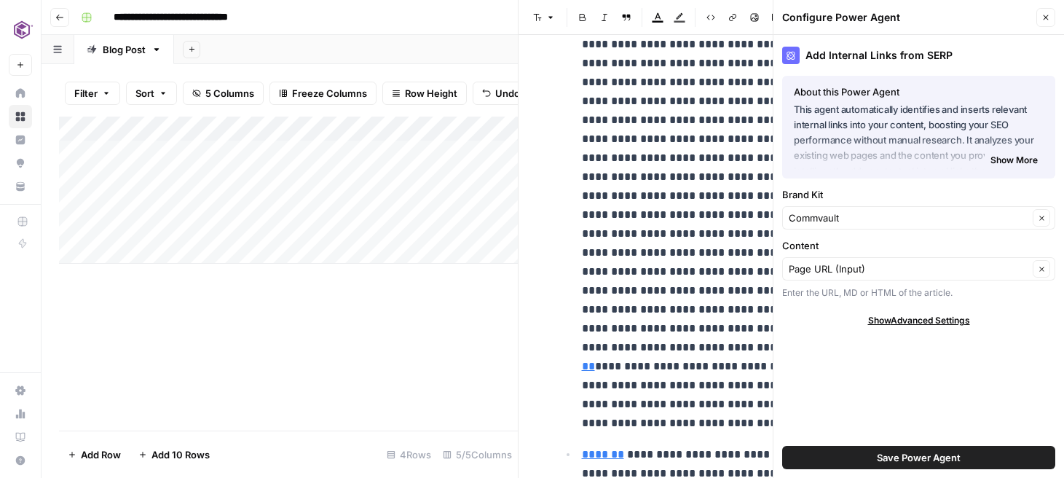
click at [918, 317] on span "Show Advanced Settings" at bounding box center [919, 320] width 102 height 13
click at [1043, 365] on div at bounding box center [1043, 363] width 10 height 15
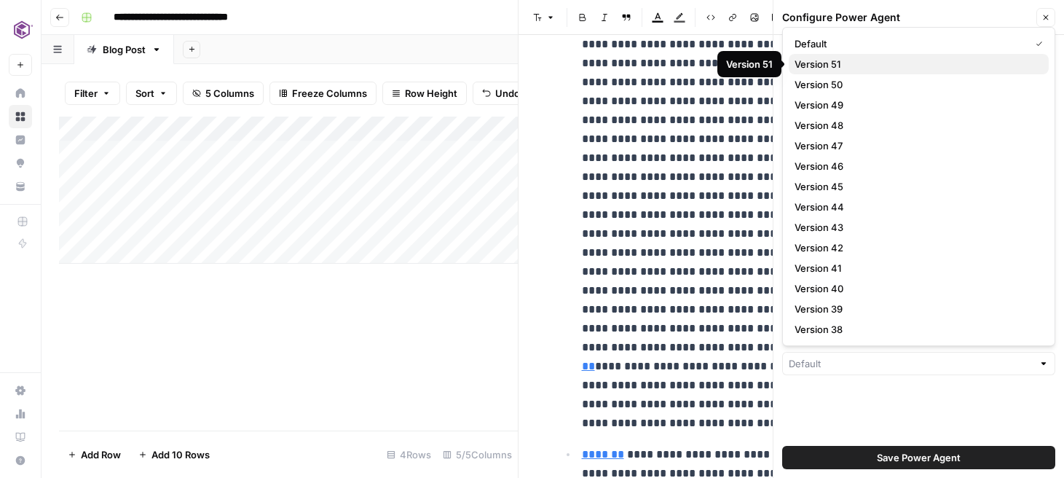
click at [837, 63] on span "Version 51" at bounding box center [915, 64] width 242 height 15
type input "Version 51"
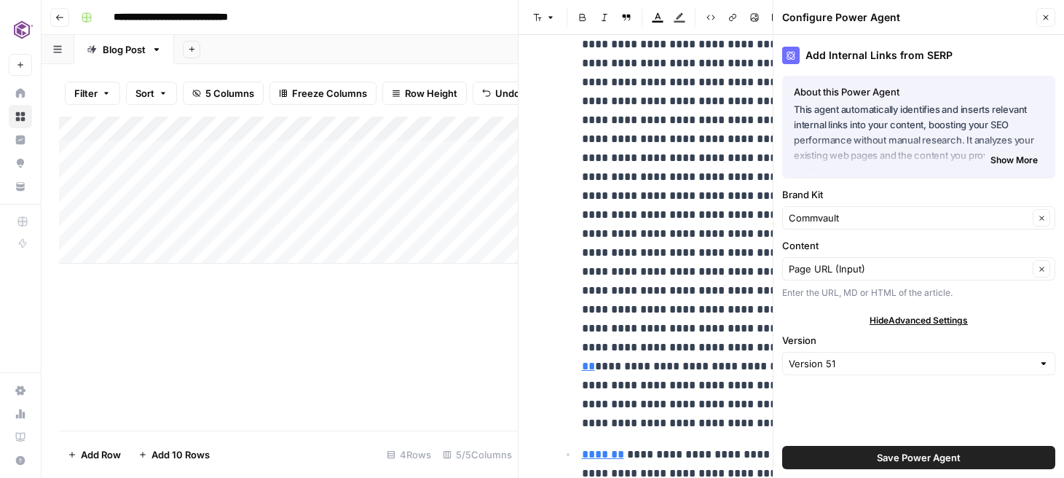
click at [902, 457] on span "Save Power Agent" at bounding box center [919, 457] width 84 height 15
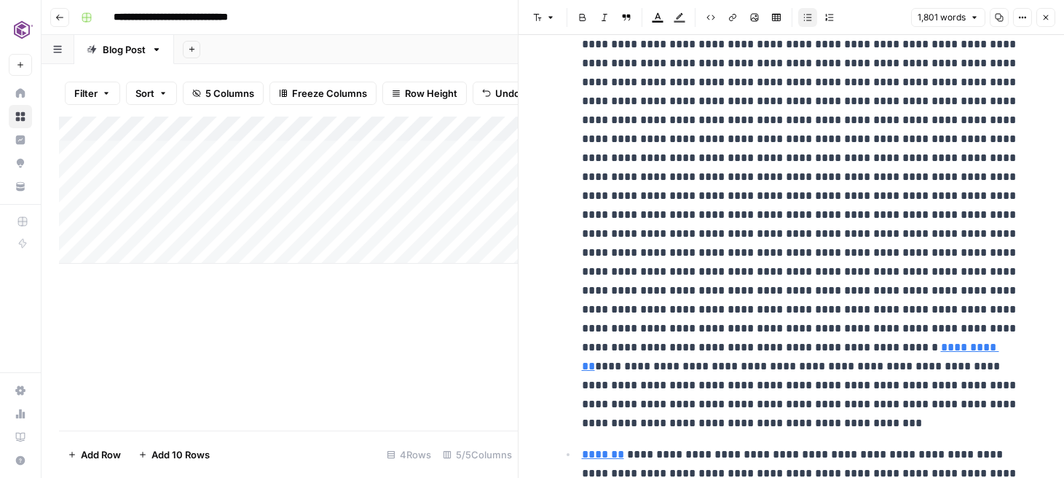
click at [1048, 18] on icon "button" at bounding box center [1045, 17] width 9 height 9
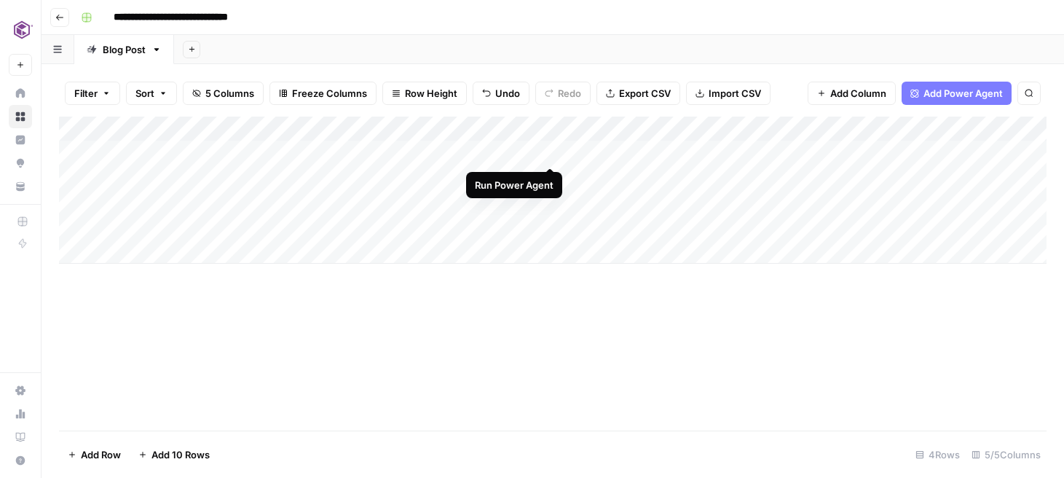
click at [555, 150] on div "Add Column" at bounding box center [552, 190] width 987 height 147
click at [305, 205] on div "Add Column" at bounding box center [552, 190] width 987 height 147
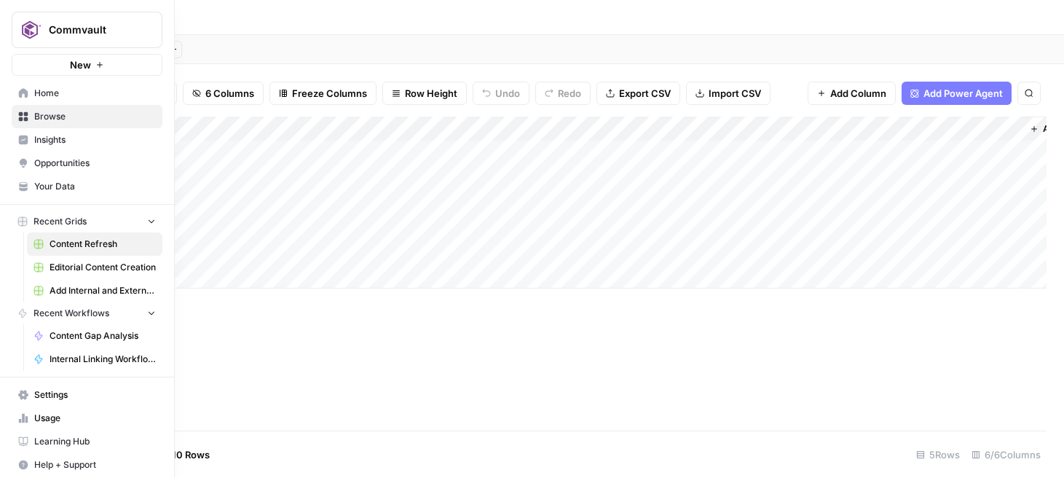
click at [17, 92] on link "Home" at bounding box center [87, 93] width 151 height 23
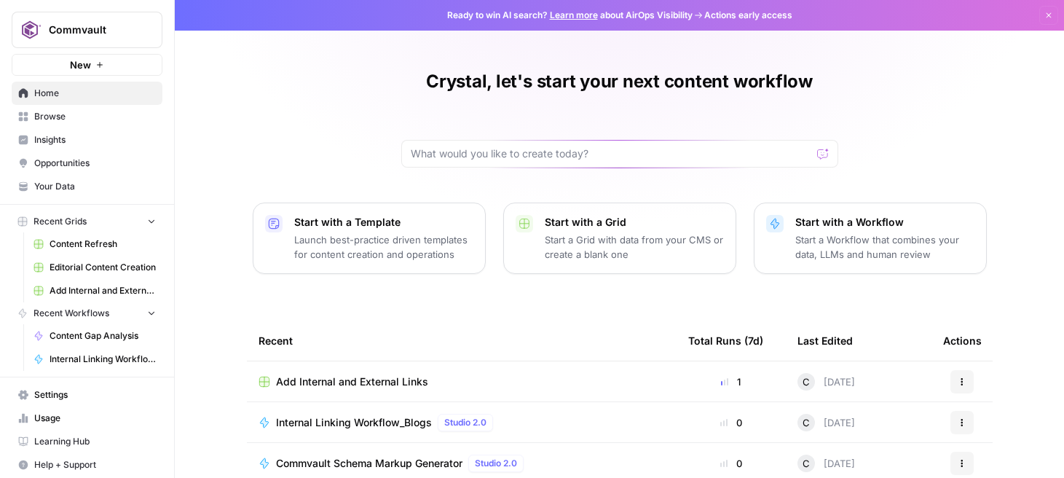
click at [49, 122] on span "Browse" at bounding box center [95, 116] width 122 height 13
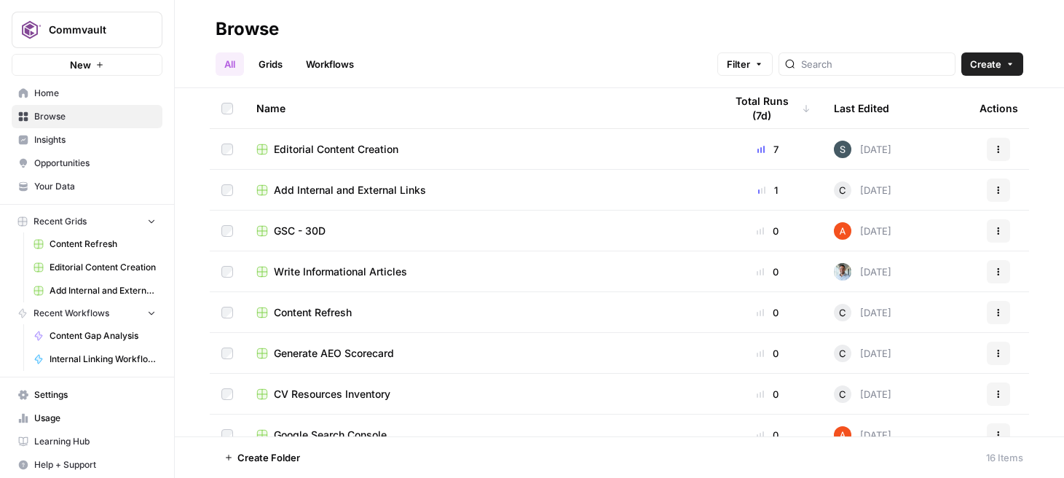
click at [44, 100] on link "Home" at bounding box center [87, 93] width 151 height 23
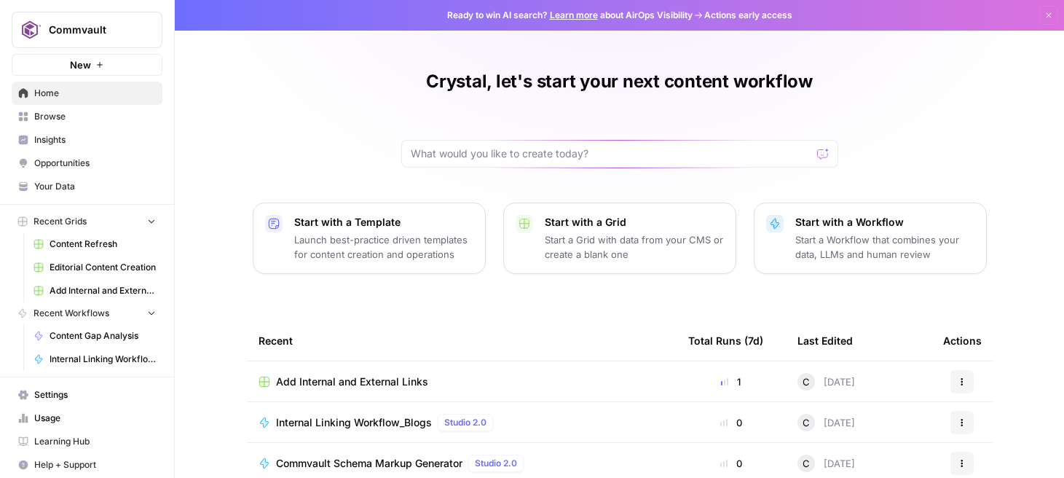
click at [382, 241] on p "Launch best-practice driven templates for content creation and operations" at bounding box center [383, 246] width 179 height 29
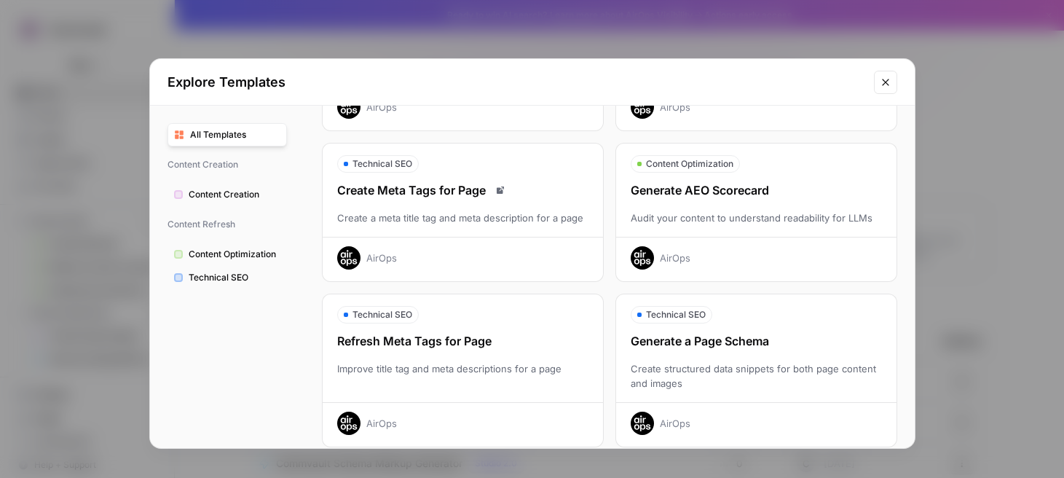
scroll to position [339, 0]
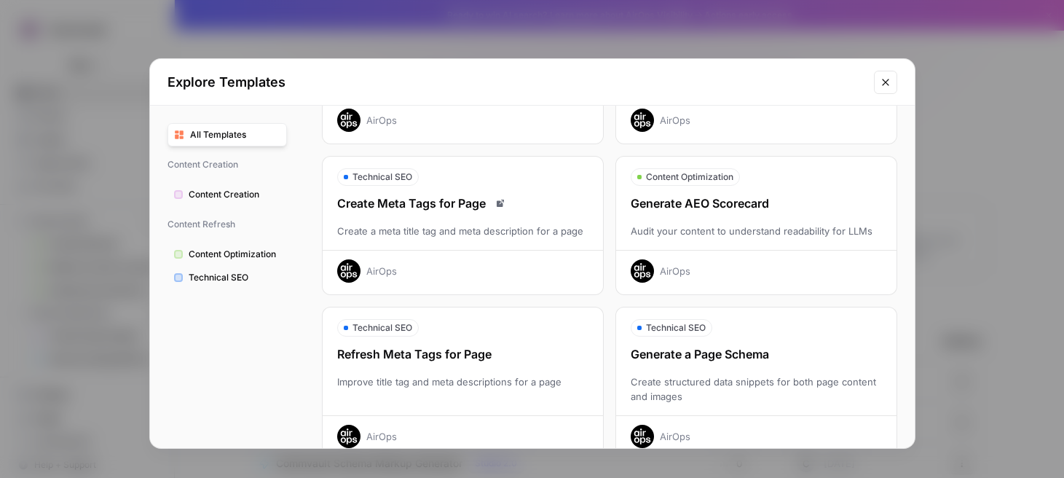
click at [412, 202] on div "Create Meta Tags for Page" at bounding box center [463, 202] width 280 height 17
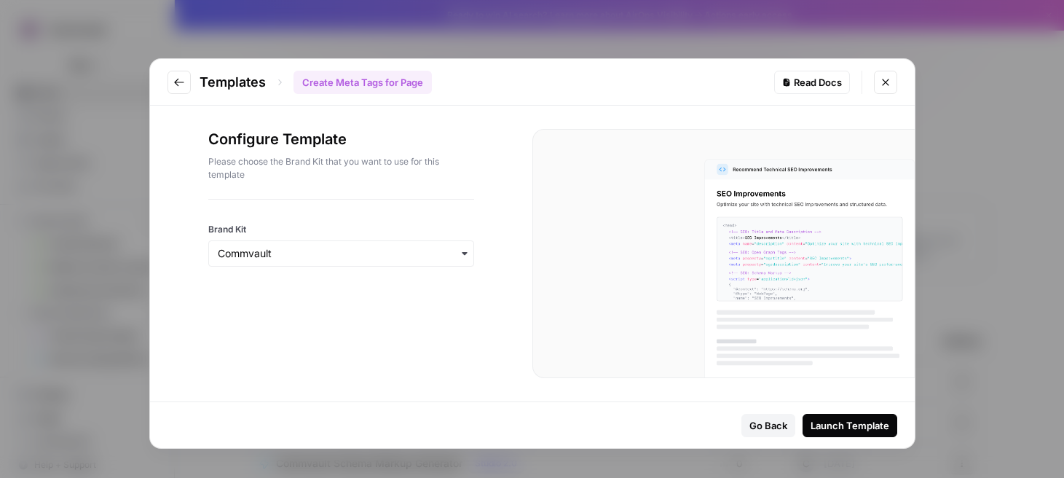
click at [818, 418] on div "Launch Template" at bounding box center [849, 425] width 79 height 15
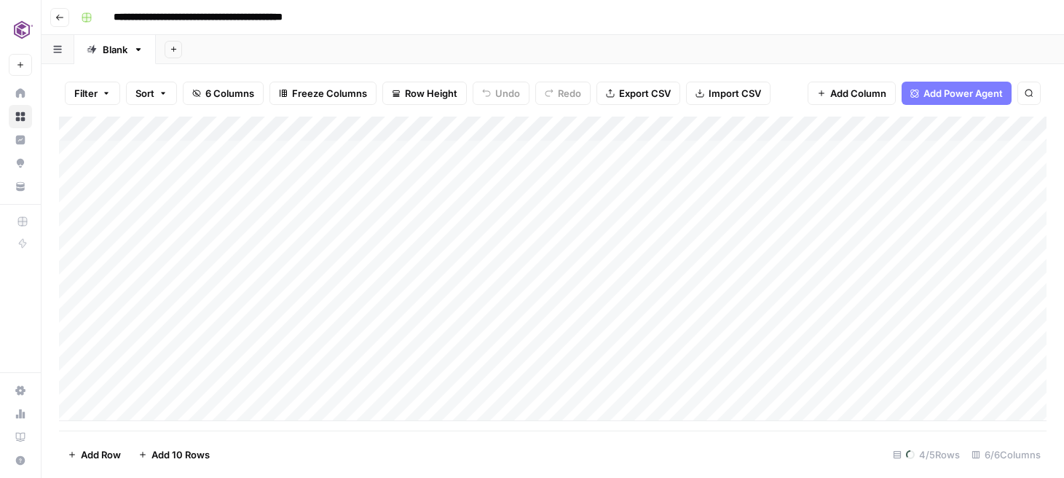
click at [253, 143] on div "Add Column" at bounding box center [552, 269] width 987 height 304
click at [63, 15] on icon "button" at bounding box center [59, 17] width 9 height 9
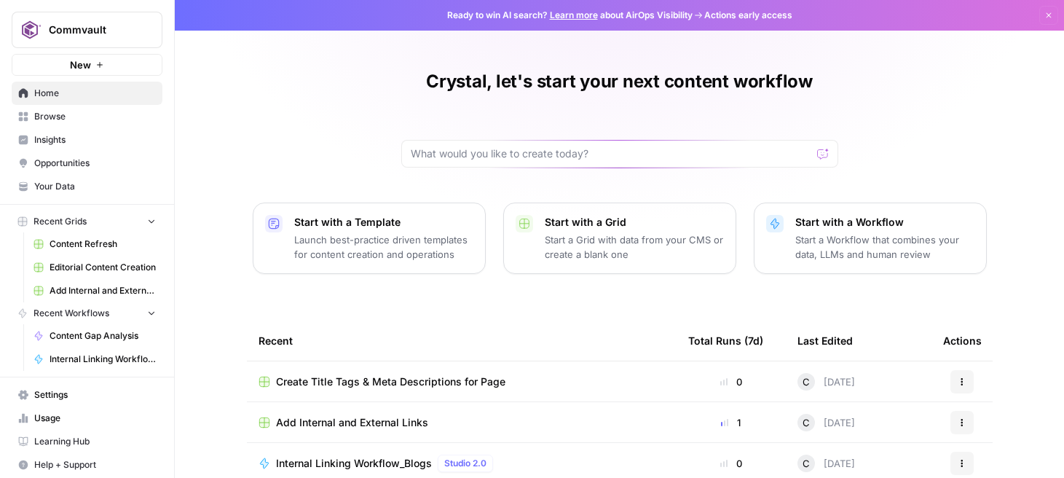
click at [333, 241] on p "Launch best-practice driven templates for content creation and operations" at bounding box center [383, 246] width 179 height 29
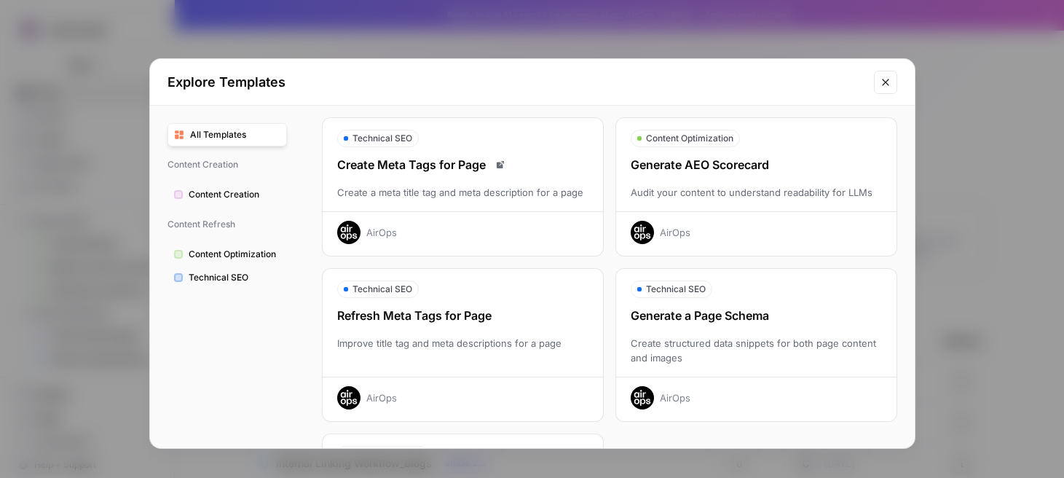
scroll to position [369, 0]
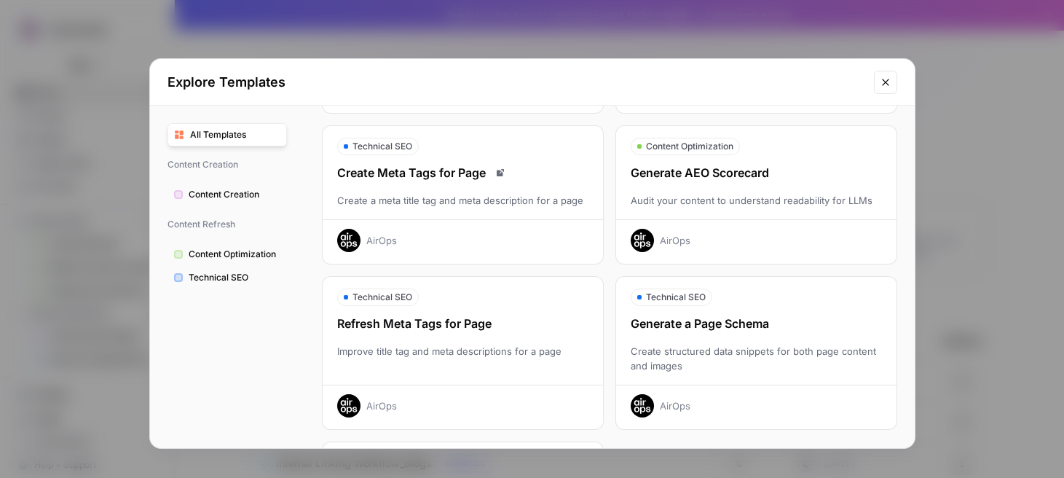
click at [658, 179] on div "Generate AEO Scorecard" at bounding box center [756, 172] width 280 height 17
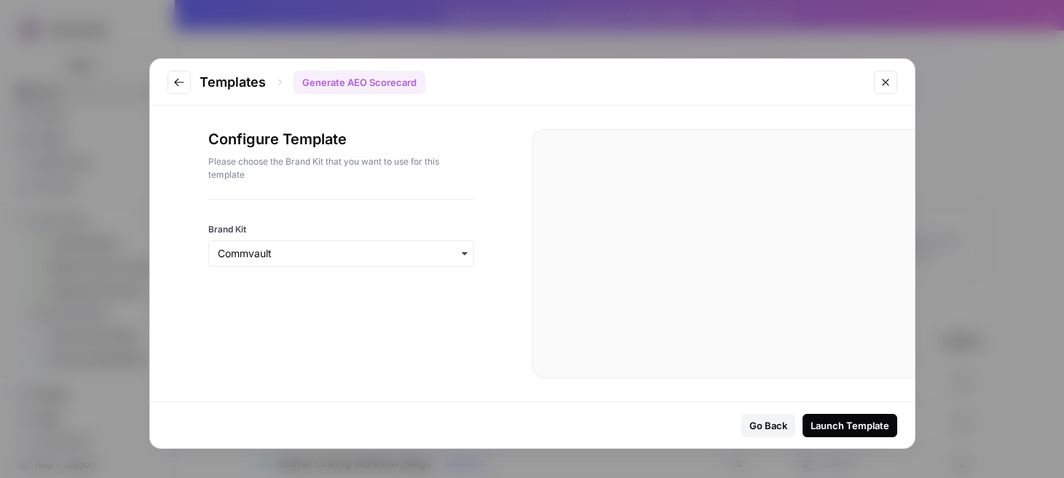
click at [836, 433] on button "Launch Template" at bounding box center [849, 425] width 95 height 23
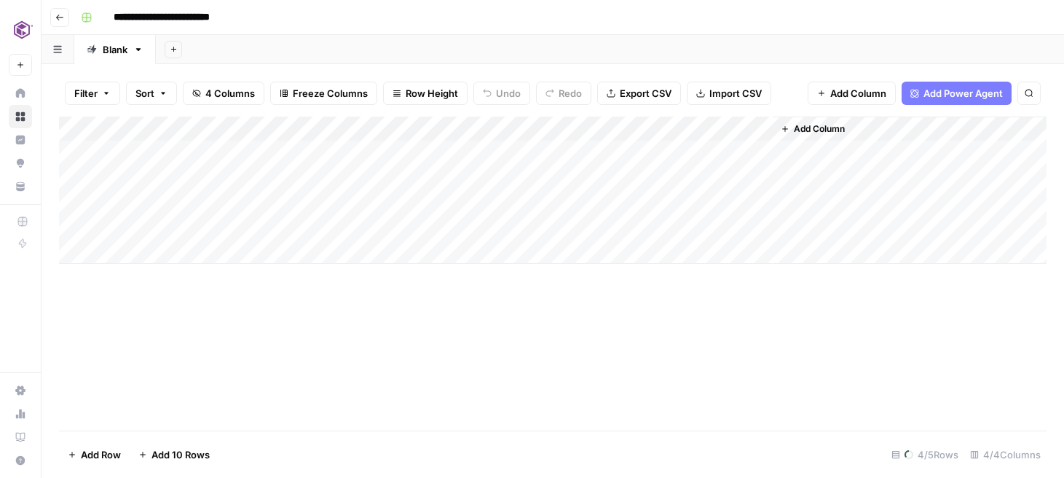
click at [208, 147] on div "Add Column" at bounding box center [552, 190] width 987 height 147
